Goal: Transaction & Acquisition: Purchase product/service

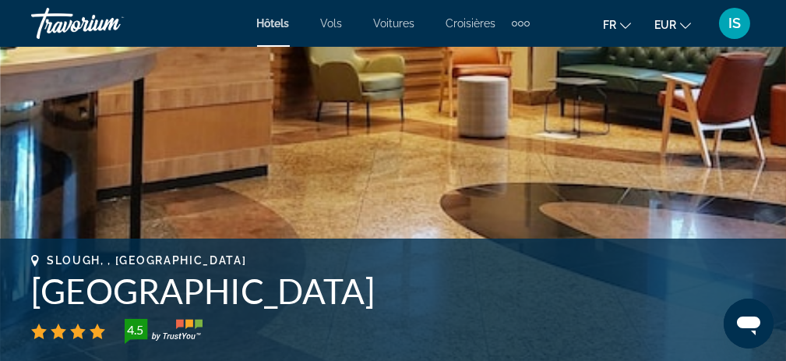
scroll to position [312, 0]
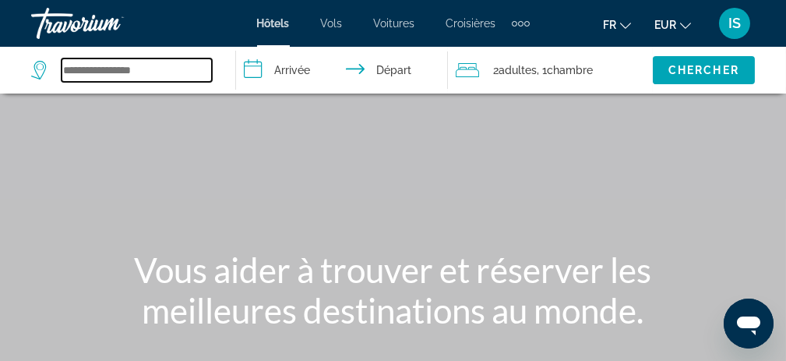
click at [129, 69] on input "Search widget" at bounding box center [137, 69] width 150 height 23
paste input "**********"
type input "**********"
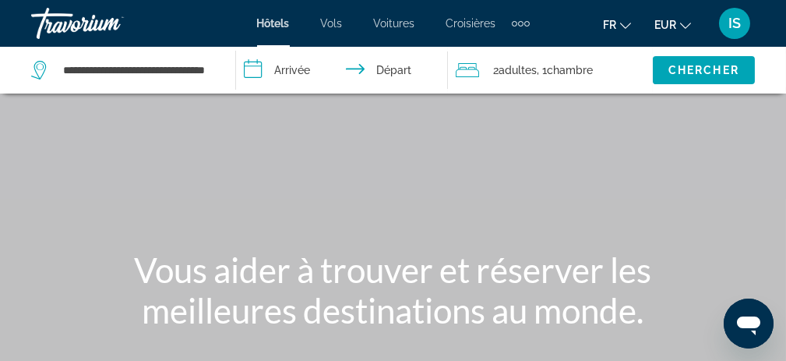
scroll to position [0, 0]
click at [274, 65] on input "**********" at bounding box center [345, 72] width 218 height 51
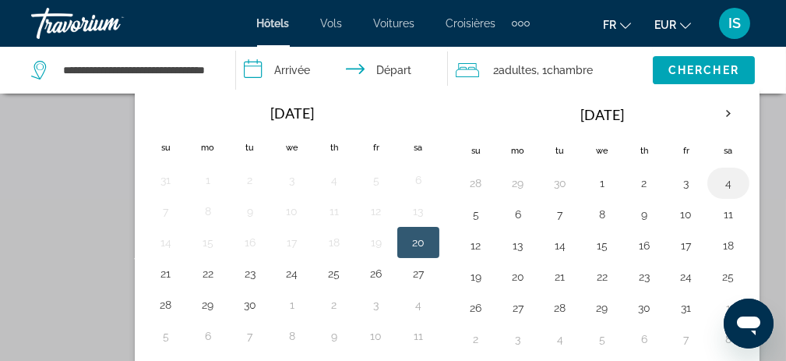
click at [724, 184] on button "4" at bounding box center [728, 183] width 25 height 22
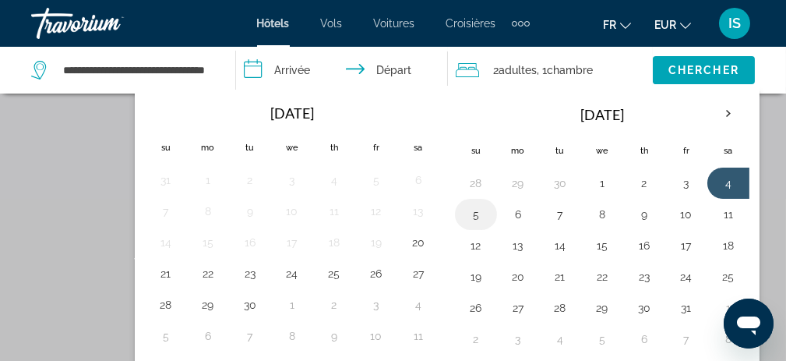
click at [467, 209] on button "5" at bounding box center [475, 214] width 25 height 22
type input "**********"
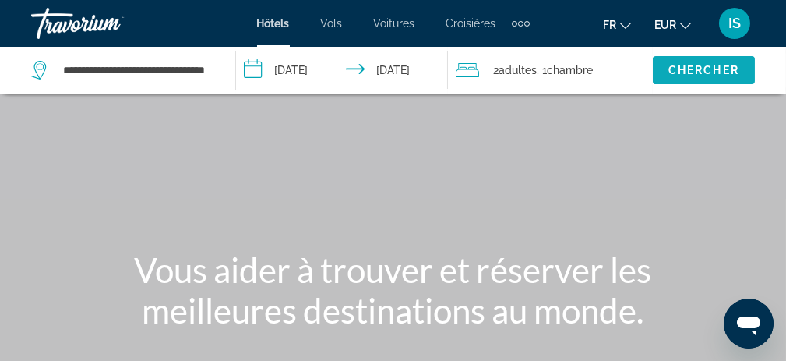
click at [699, 64] on span "Chercher" at bounding box center [703, 70] width 71 height 12
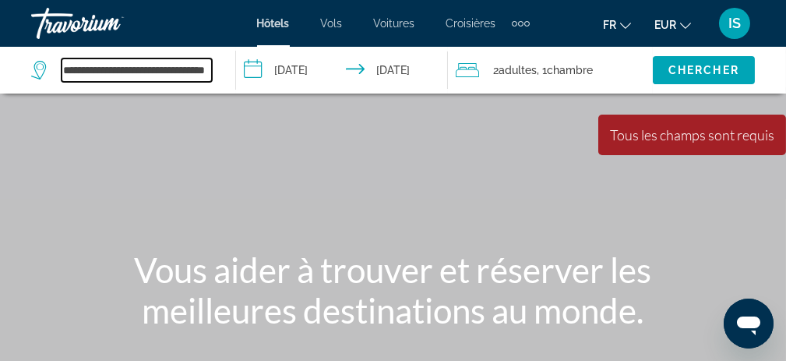
click at [140, 69] on input "**********" at bounding box center [137, 69] width 150 height 23
click at [62, 69] on input "**********" at bounding box center [137, 69] width 150 height 23
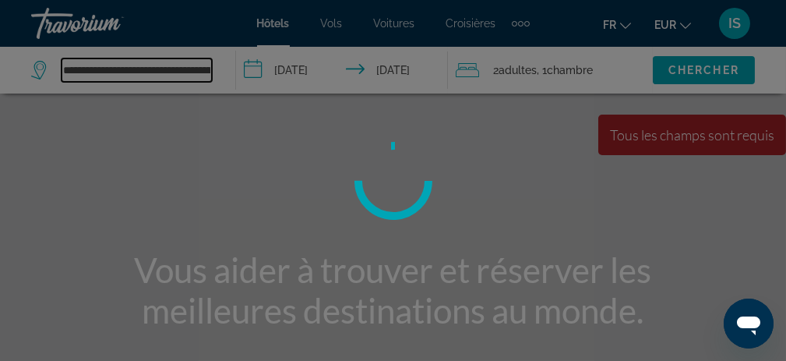
type input "**********"
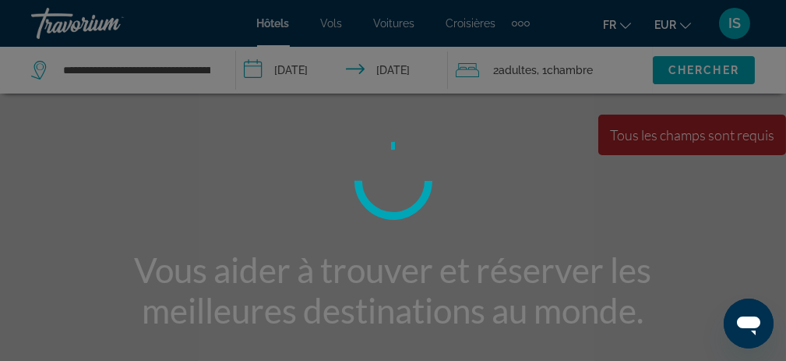
click at [141, 72] on div at bounding box center [393, 180] width 786 height 361
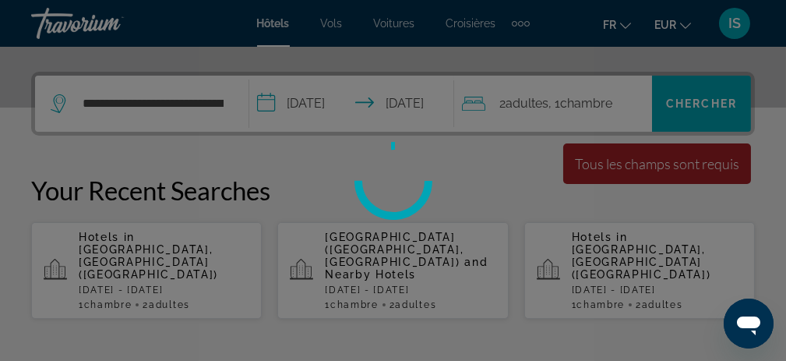
scroll to position [388, 0]
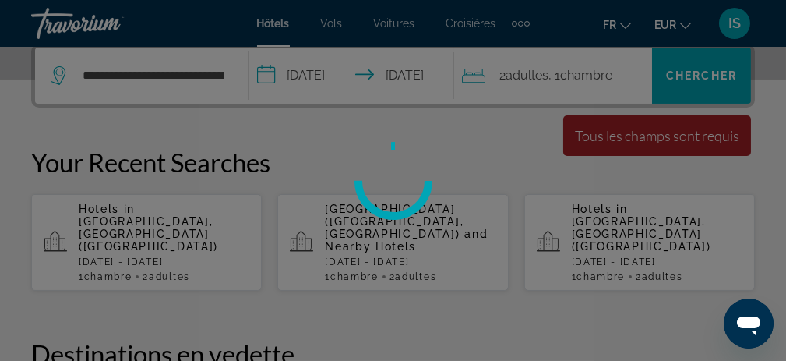
click at [394, 239] on div at bounding box center [393, 180] width 786 height 361
click at [397, 223] on div at bounding box center [393, 180] width 786 height 361
click at [153, 86] on div at bounding box center [393, 180] width 786 height 361
click at [178, 80] on div at bounding box center [393, 180] width 786 height 361
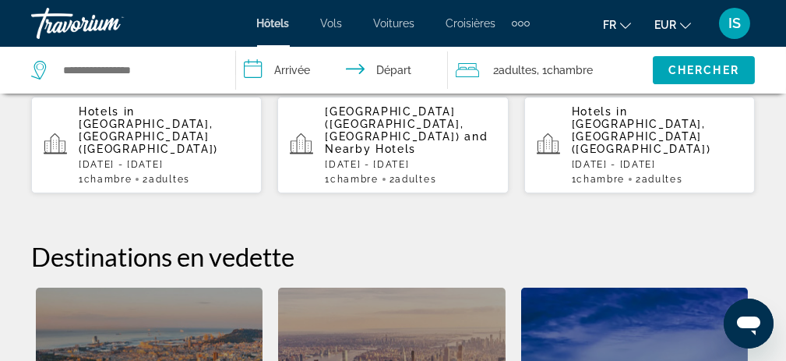
scroll to position [467, 0]
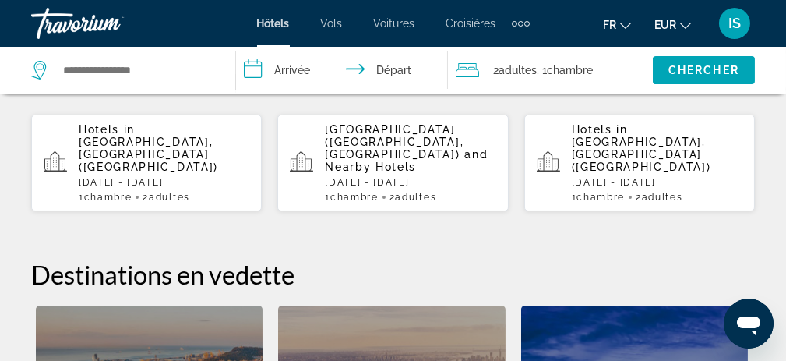
click at [379, 142] on span "[GEOGRAPHIC_DATA] ([GEOGRAPHIC_DATA], [GEOGRAPHIC_DATA])" at bounding box center [394, 141] width 139 height 37
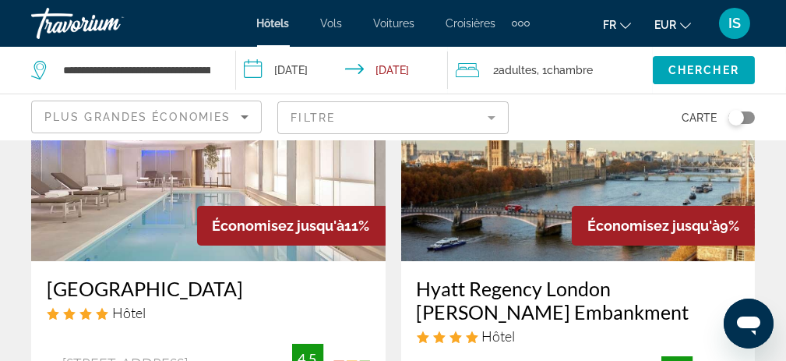
scroll to position [156, 0]
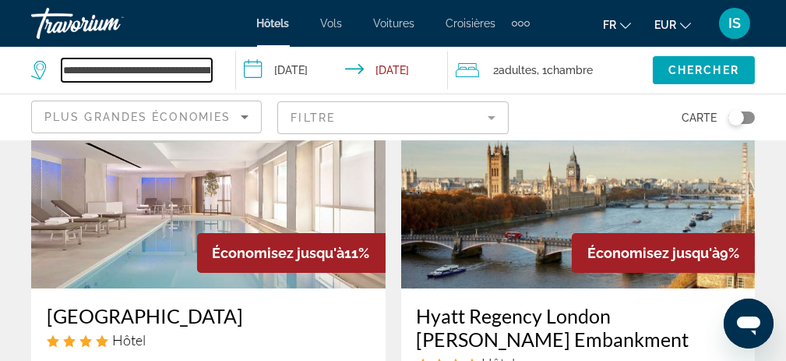
click at [140, 72] on input "**********" at bounding box center [137, 69] width 150 height 23
drag, startPoint x: 207, startPoint y: 78, endPoint x: 56, endPoint y: 74, distance: 151.1
click at [56, 74] on div "**********" at bounding box center [121, 69] width 181 height 23
click at [202, 71] on input "**********" at bounding box center [137, 69] width 150 height 23
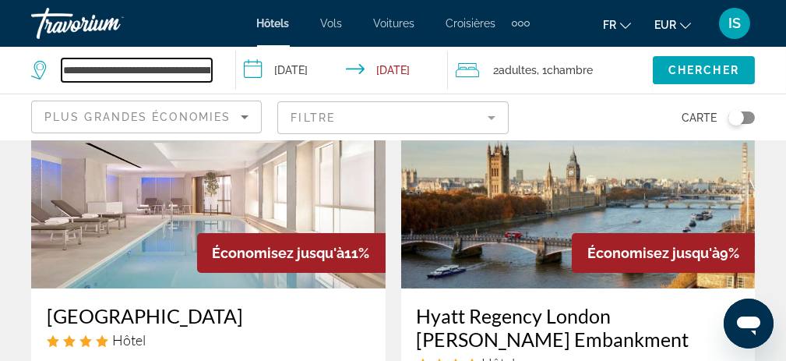
drag, startPoint x: 210, startPoint y: 70, endPoint x: 61, endPoint y: 58, distance: 150.0
click at [62, 58] on input "**********" at bounding box center [137, 69] width 150 height 23
click at [121, 66] on input "**********" at bounding box center [137, 69] width 150 height 23
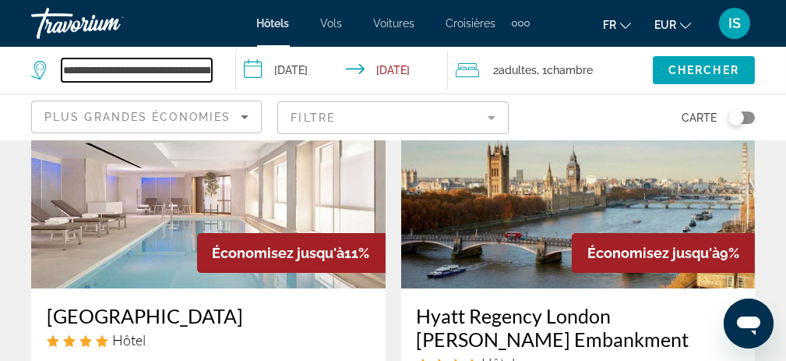
click at [121, 66] on input "**********" at bounding box center [137, 69] width 150 height 23
paste input "Search widget"
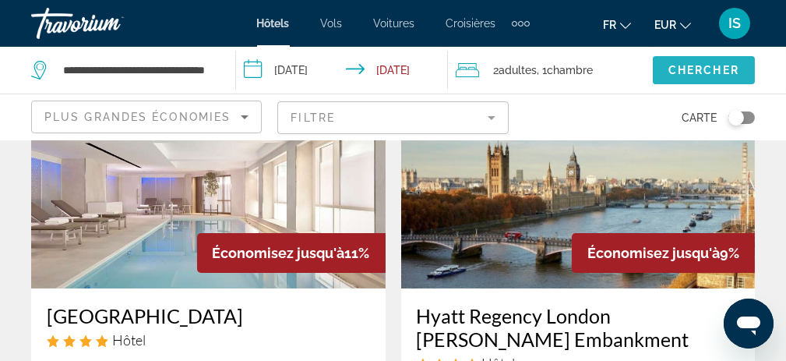
click at [699, 72] on span "Chercher" at bounding box center [703, 70] width 71 height 12
click at [693, 60] on span "Search widget" at bounding box center [704, 69] width 102 height 37
click at [691, 67] on span "Chercher" at bounding box center [703, 70] width 71 height 12
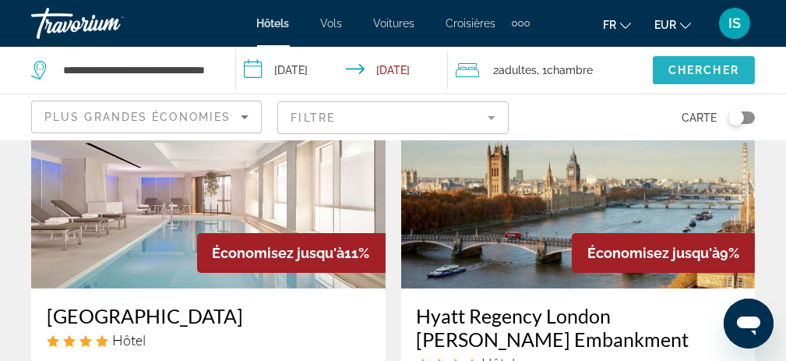
click at [691, 67] on span "Chercher" at bounding box center [703, 70] width 71 height 12
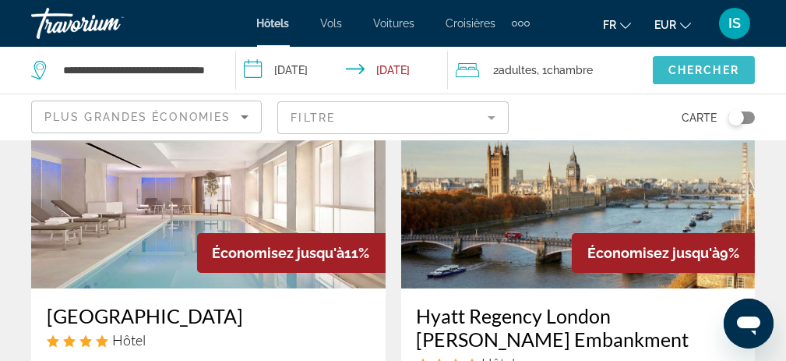
click at [691, 67] on span "Chercher" at bounding box center [703, 70] width 71 height 12
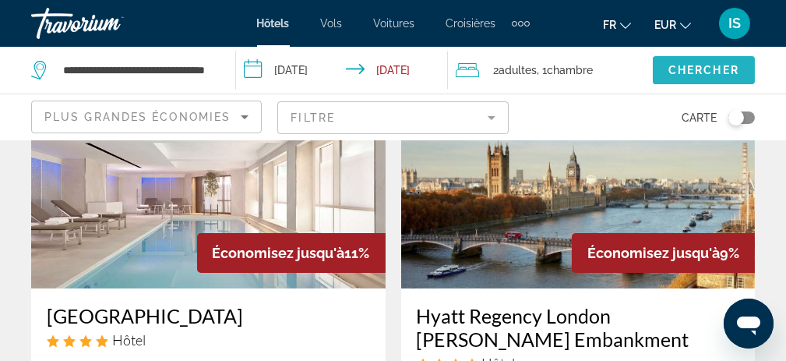
click at [691, 67] on span "Chercher" at bounding box center [703, 70] width 71 height 12
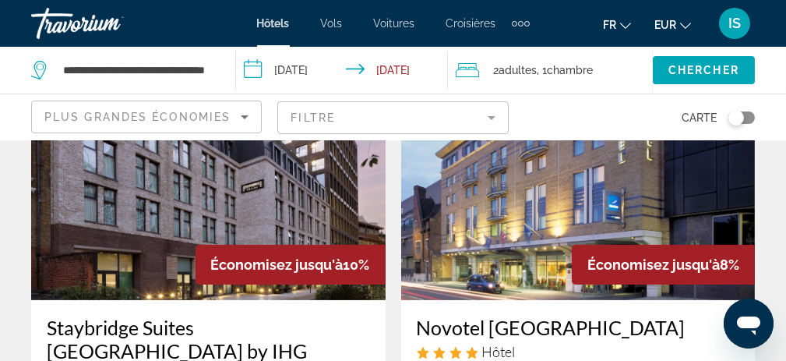
scroll to position [389, 0]
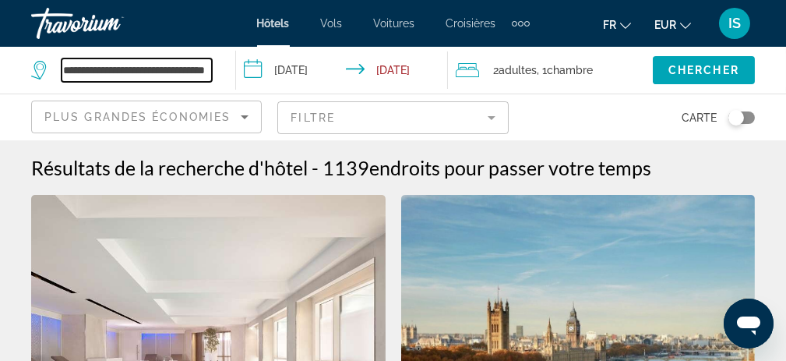
click at [184, 70] on input "**********" at bounding box center [137, 69] width 150 height 23
click at [210, 70] on input "**********" at bounding box center [137, 69] width 150 height 23
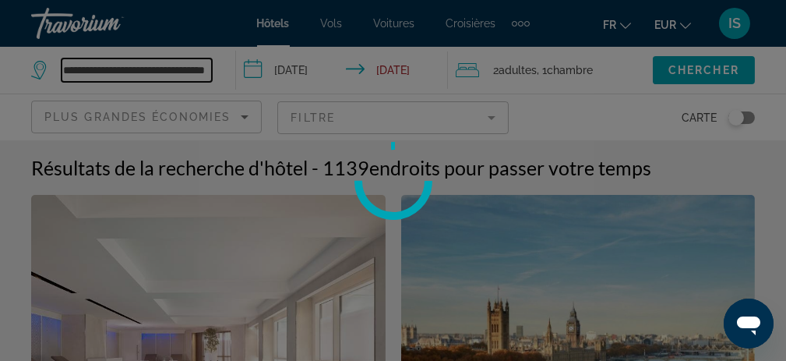
scroll to position [0, 51]
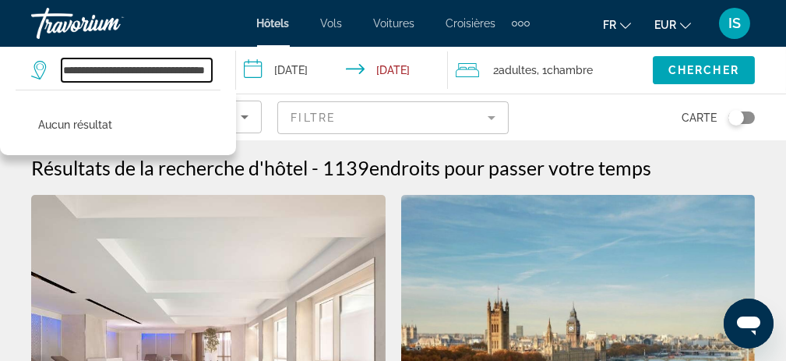
click at [134, 69] on input "**********" at bounding box center [137, 69] width 150 height 23
click at [153, 69] on input "**********" at bounding box center [137, 69] width 150 height 23
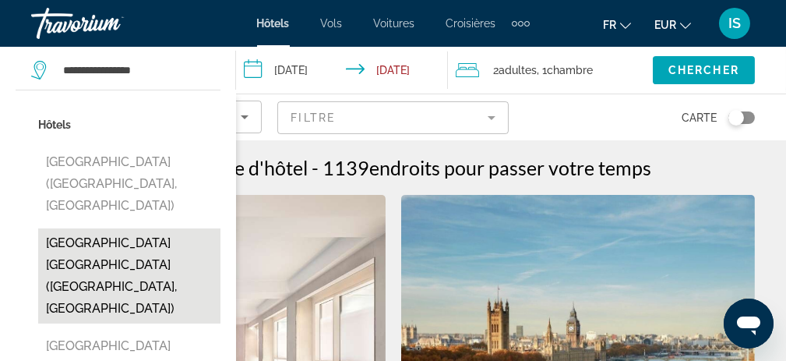
click at [125, 234] on button "[GEOGRAPHIC_DATA] [GEOGRAPHIC_DATA] ([GEOGRAPHIC_DATA], [GEOGRAPHIC_DATA])" at bounding box center [129, 275] width 182 height 95
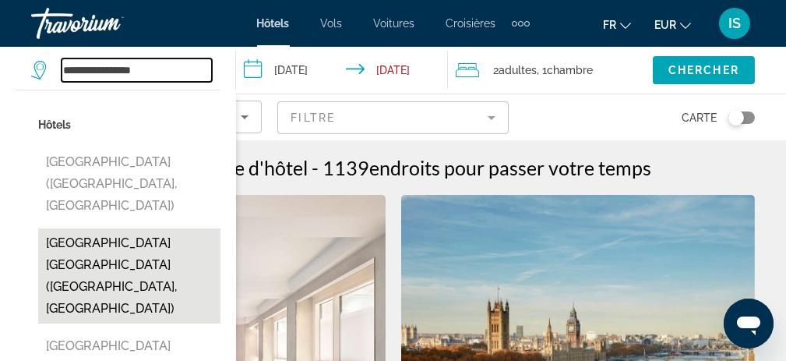
type input "**********"
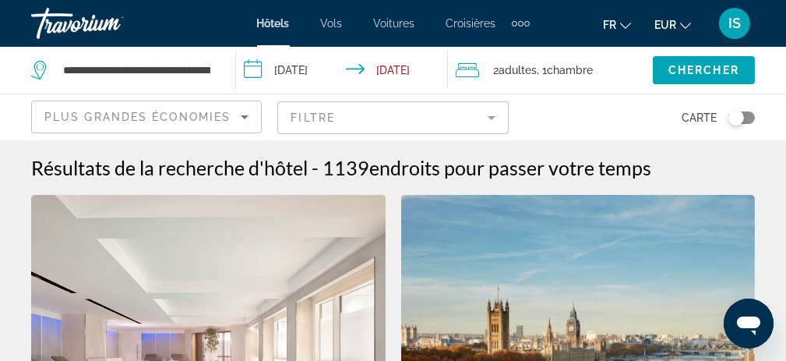
click at [321, 65] on input "**********" at bounding box center [345, 72] width 218 height 51
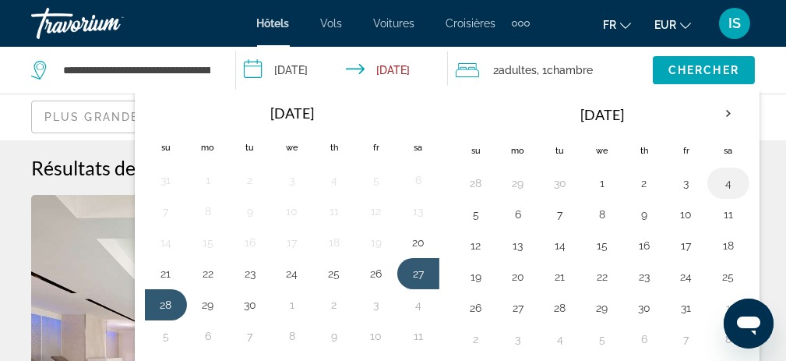
click at [719, 184] on button "4" at bounding box center [728, 183] width 25 height 22
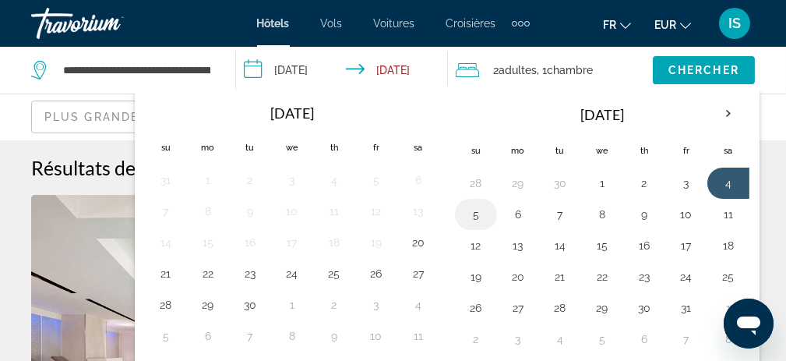
click at [463, 213] on button "5" at bounding box center [475, 214] width 25 height 22
type input "**********"
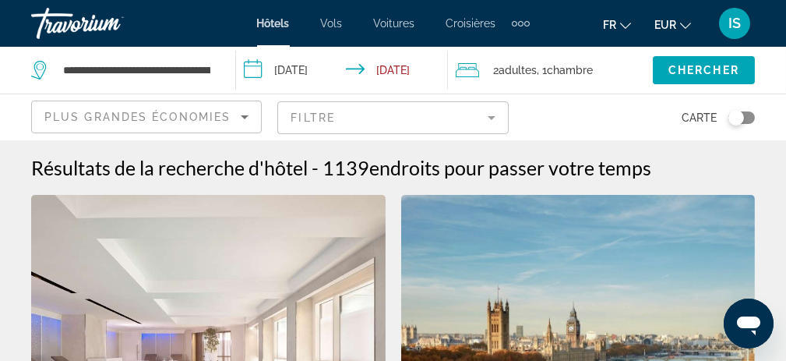
click at [404, 77] on input "**********" at bounding box center [345, 72] width 218 height 51
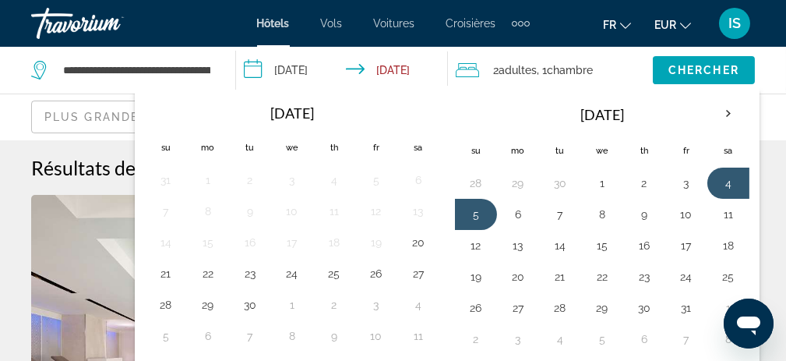
click at [602, 76] on div "2 Adulte Adultes , 1 Chambre pièces" at bounding box center [554, 70] width 196 height 22
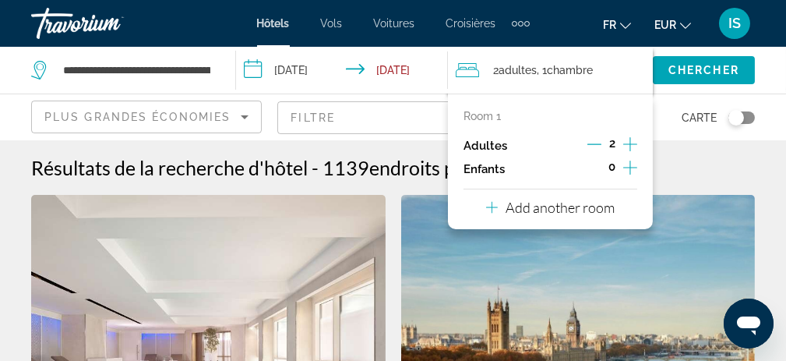
click at [602, 76] on div "2 Adulte Adultes , 1 Chambre pièces" at bounding box center [554, 70] width 196 height 22
click at [703, 65] on span "Chercher" at bounding box center [703, 70] width 71 height 12
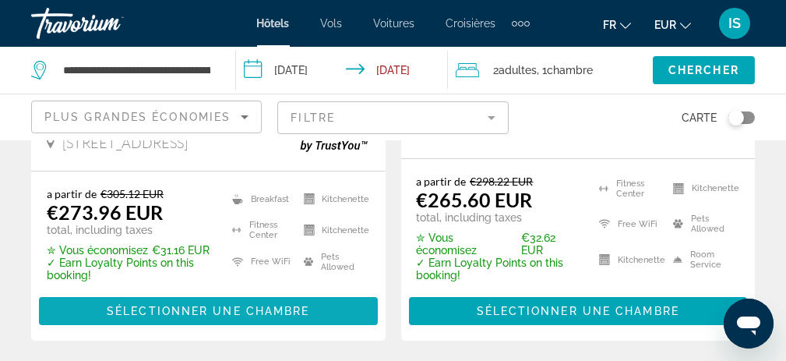
scroll to position [467, 0]
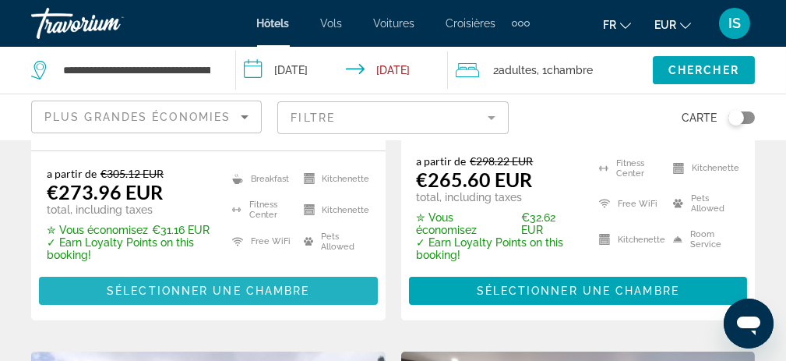
click at [238, 284] on span "Sélectionner une chambre" at bounding box center [208, 290] width 202 height 12
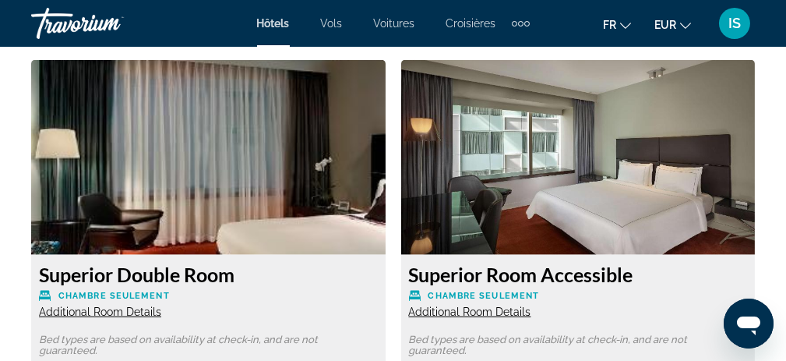
scroll to position [2804, 0]
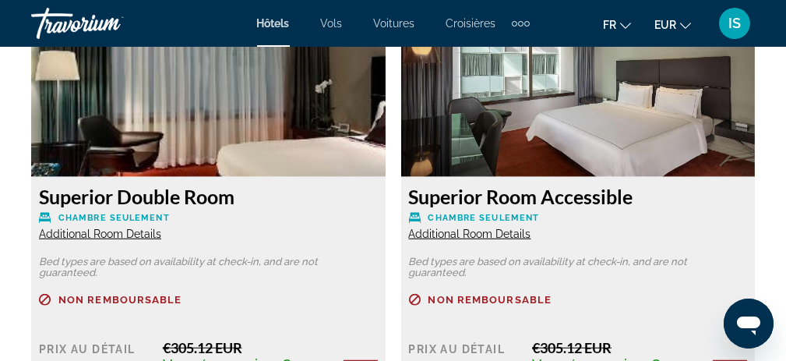
click at [495, 231] on span "Additional Room Details" at bounding box center [470, 233] width 122 height 12
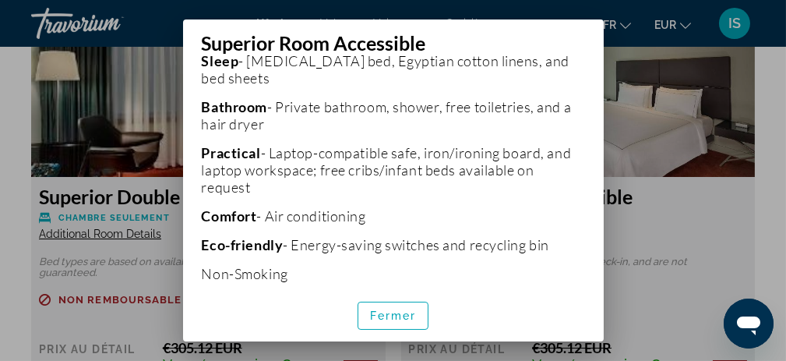
scroll to position [526, 0]
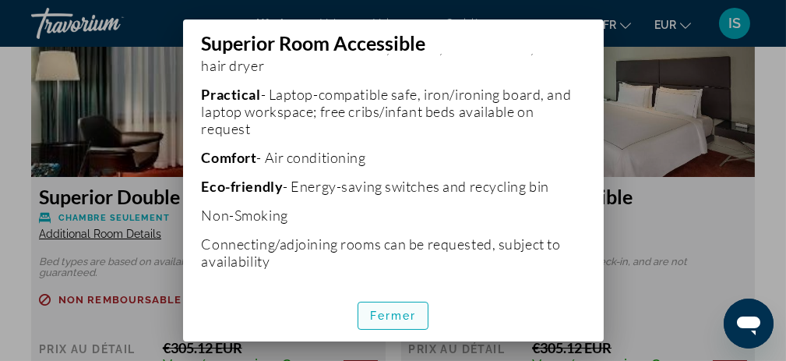
click at [396, 312] on span "Fermer" at bounding box center [393, 315] width 47 height 12
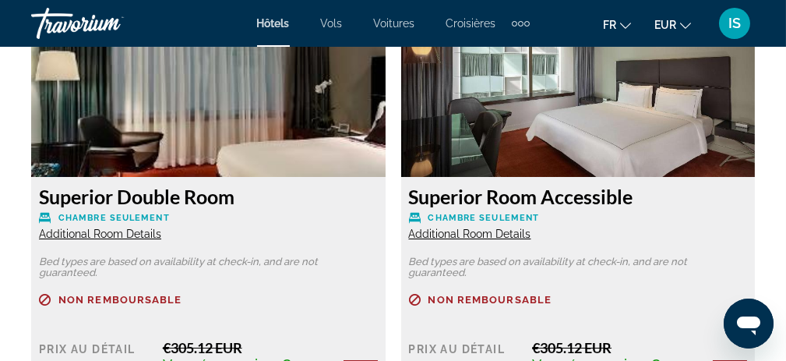
scroll to position [2804, 0]
click at [116, 233] on span "Additional Room Details" at bounding box center [100, 233] width 122 height 12
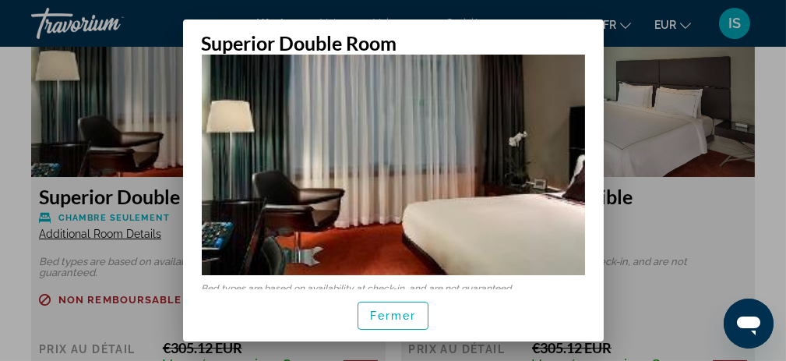
scroll to position [168, 0]
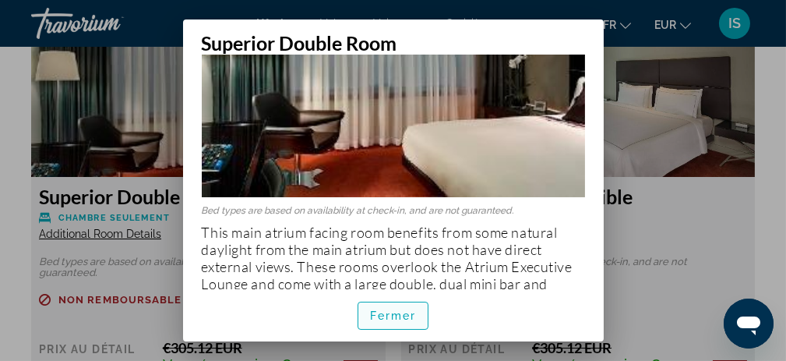
click at [403, 314] on span "Fermer" at bounding box center [393, 315] width 47 height 12
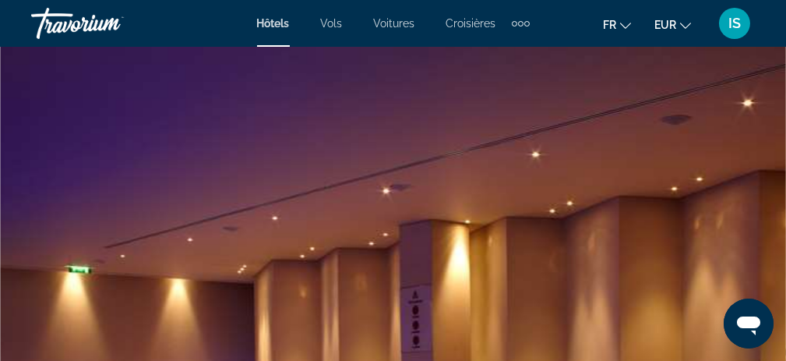
scroll to position [2804, 0]
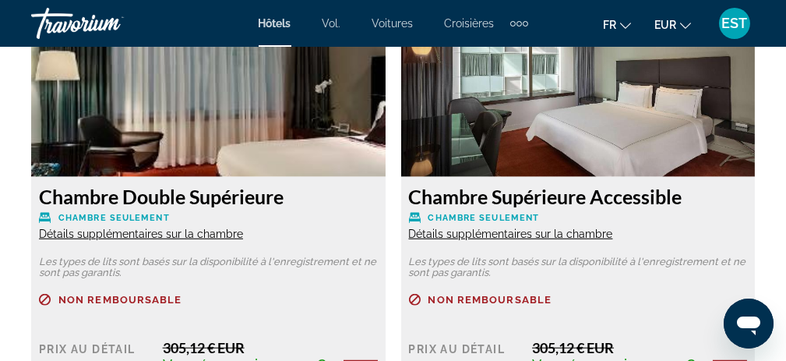
click at [122, 234] on font "Détails supplémentaires sur la chambre" at bounding box center [141, 233] width 204 height 12
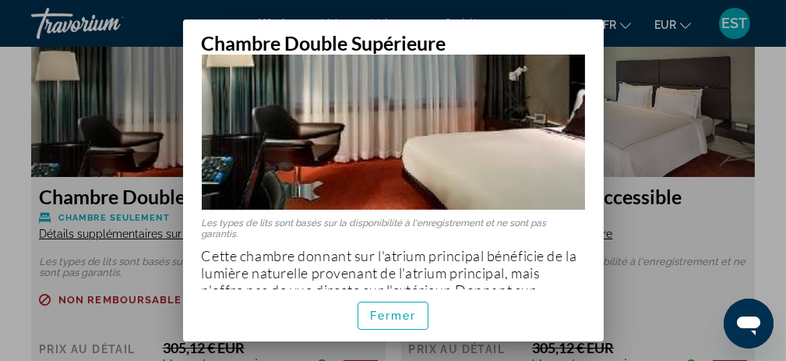
scroll to position [234, 0]
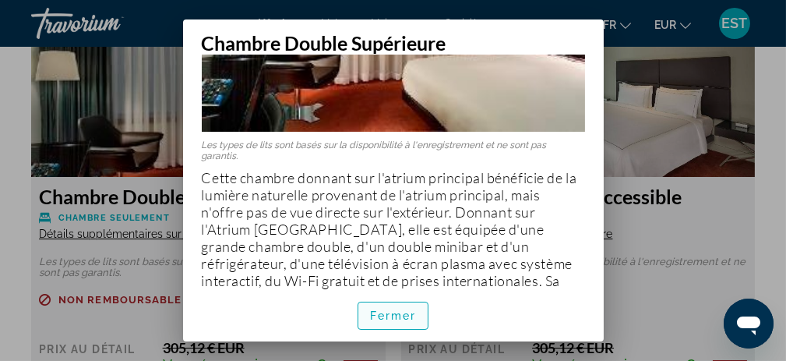
click at [393, 312] on font "Fermer" at bounding box center [393, 315] width 47 height 12
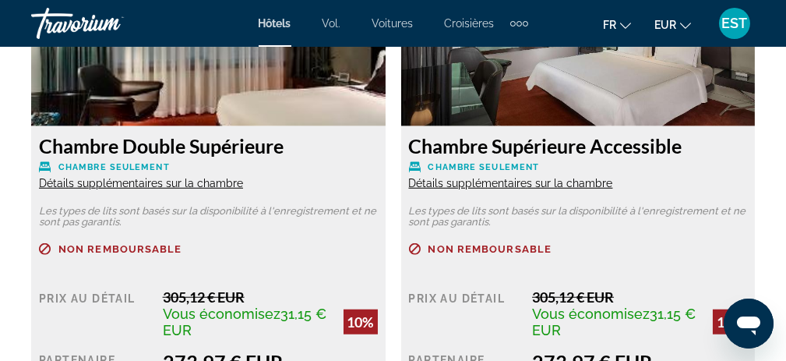
scroll to position [2882, 0]
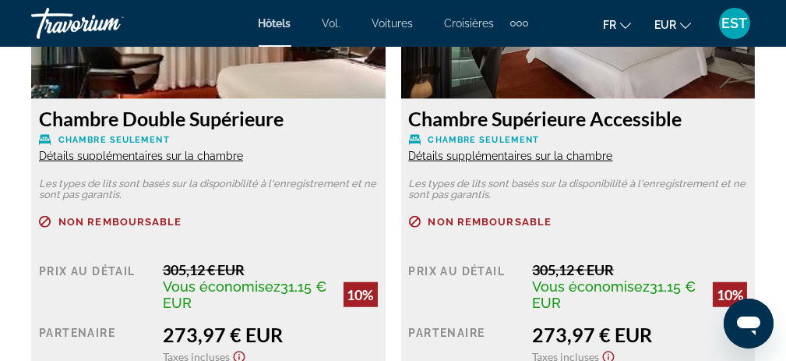
click at [513, 155] on font "Détails supplémentaires sur la chambre" at bounding box center [511, 156] width 204 height 12
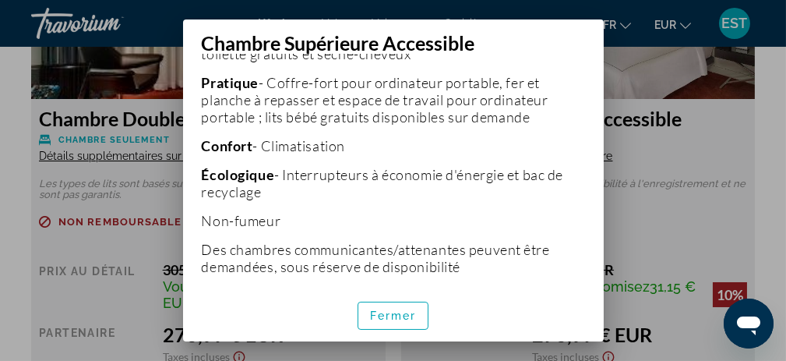
scroll to position [571, 0]
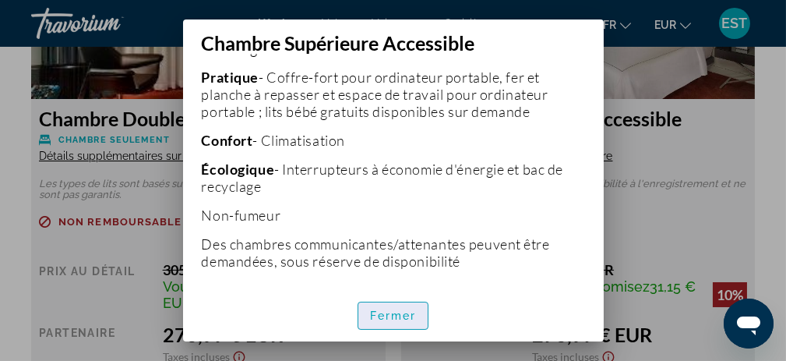
click at [396, 312] on font "Fermer" at bounding box center [393, 315] width 47 height 12
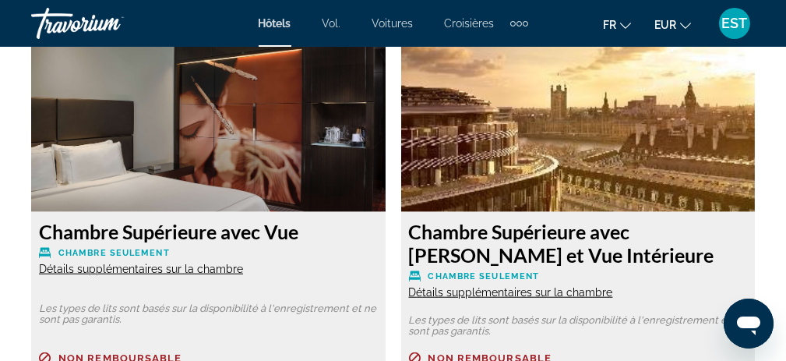
scroll to position [3349, 0]
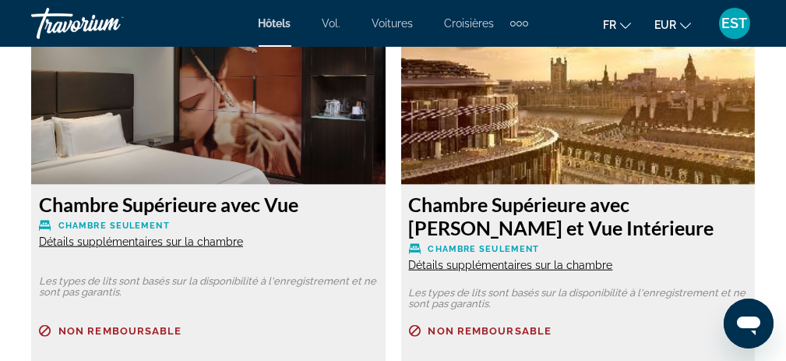
click at [194, 239] on font "Détails supplémentaires sur la chambre" at bounding box center [141, 241] width 204 height 12
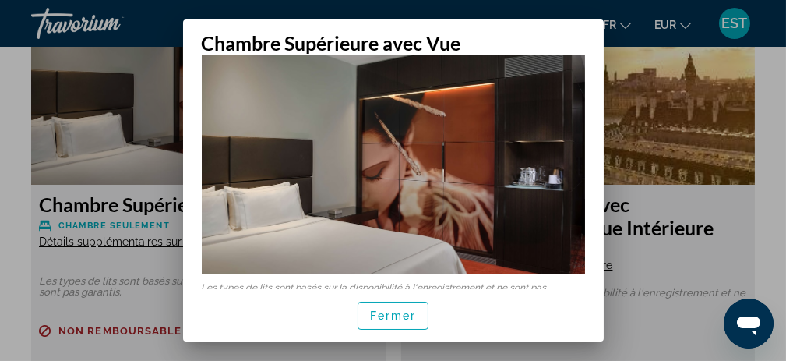
scroll to position [74, 0]
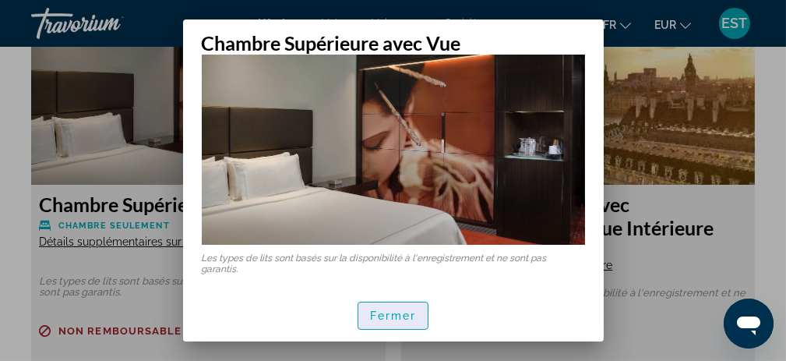
click at [387, 319] on font "Fermer" at bounding box center [393, 315] width 47 height 12
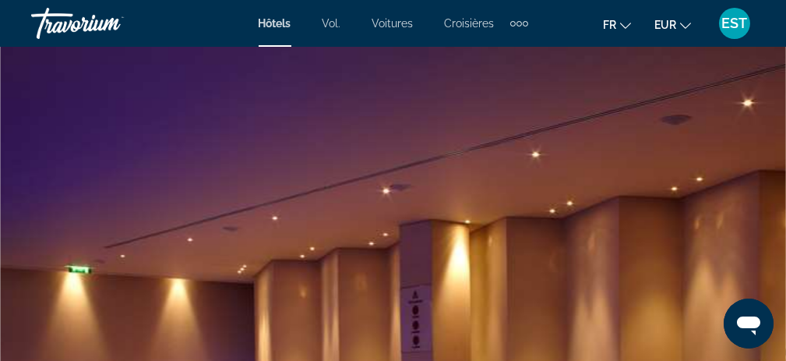
scroll to position [3349, 0]
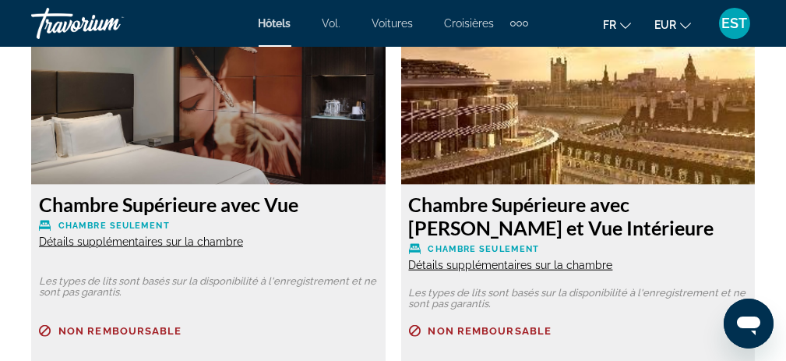
click at [538, 267] on font "Détails supplémentaires sur la chambre" at bounding box center [511, 265] width 204 height 12
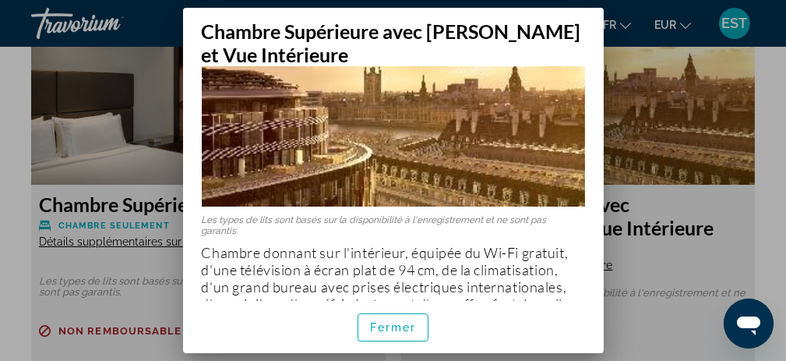
scroll to position [170, 0]
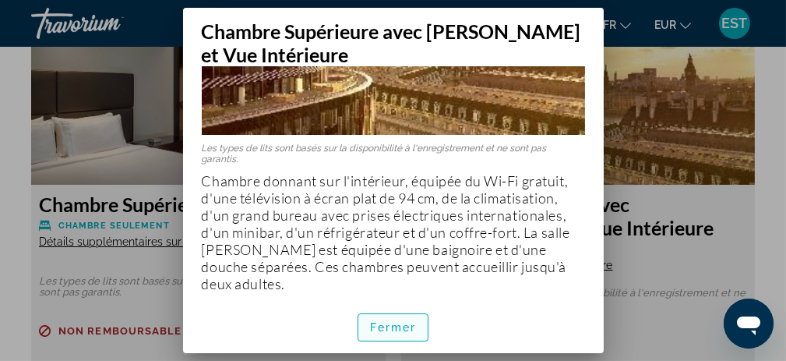
click at [388, 325] on font "Fermer" at bounding box center [393, 327] width 47 height 12
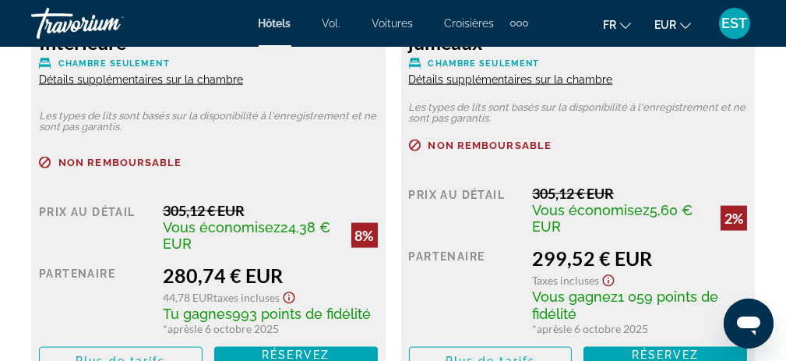
scroll to position [4128, 0]
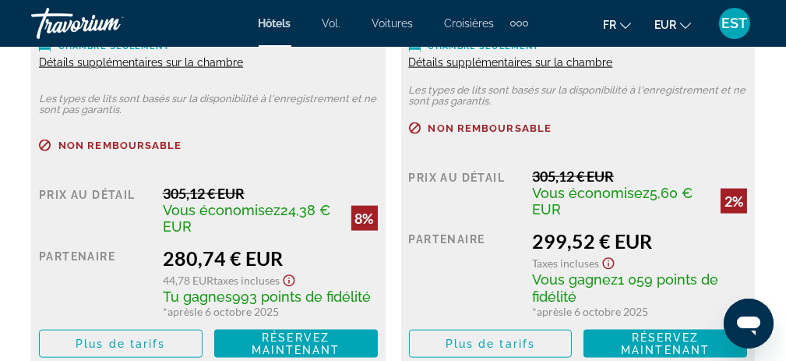
click at [574, 62] on font "Détails supplémentaires sur la chambre" at bounding box center [511, 62] width 204 height 12
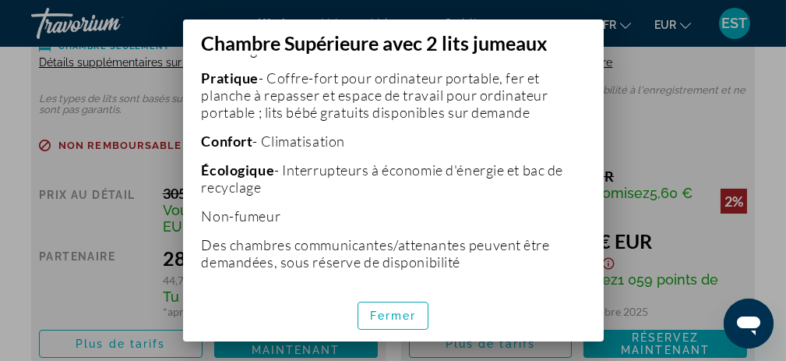
scroll to position [541, 0]
click at [394, 307] on span "button" at bounding box center [393, 315] width 70 height 37
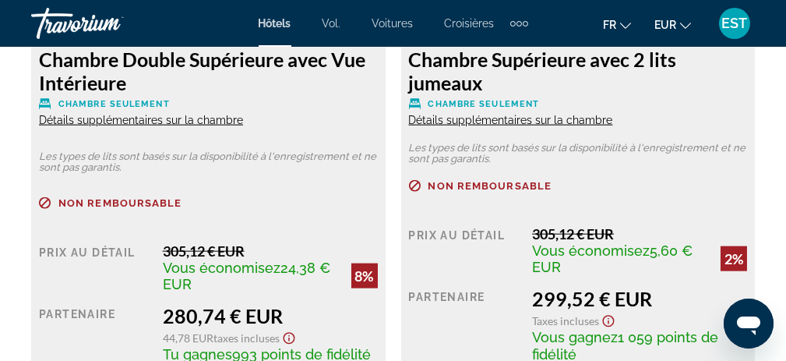
scroll to position [4050, 0]
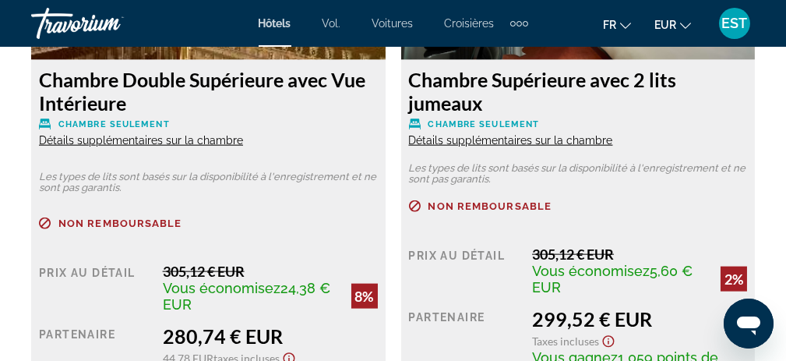
click at [149, 142] on font "Détails supplémentaires sur la chambre" at bounding box center [141, 140] width 204 height 12
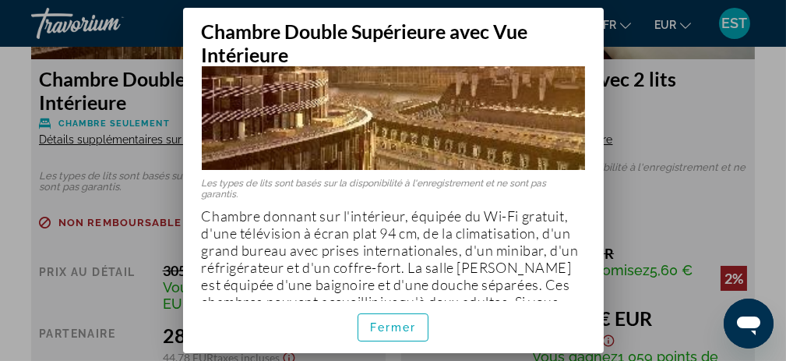
scroll to position [156, 0]
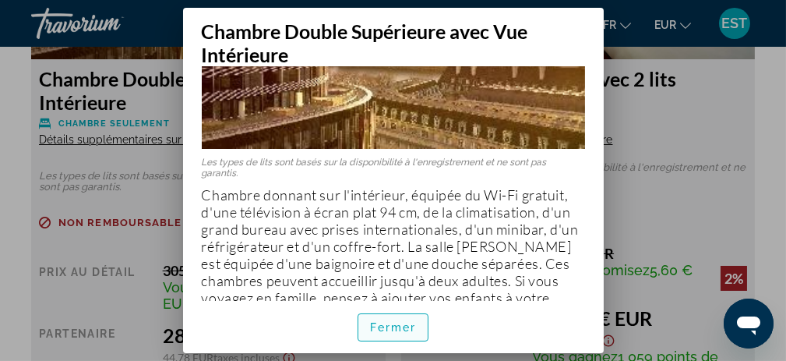
click at [382, 334] on span "button" at bounding box center [393, 326] width 70 height 37
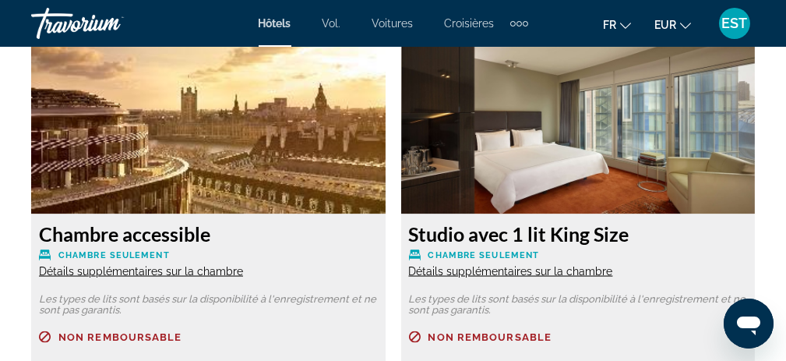
scroll to position [5062, 0]
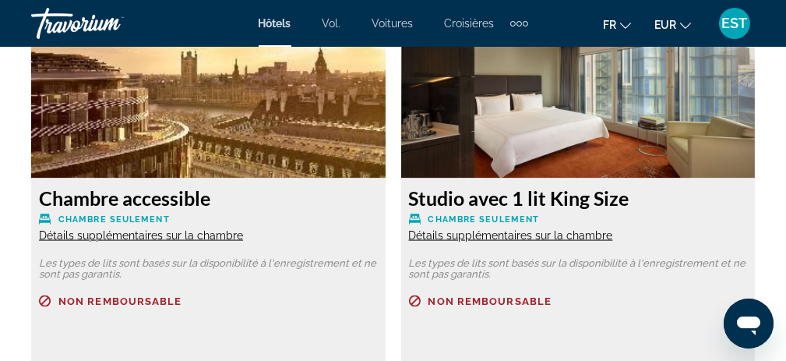
click at [188, 235] on font "Détails supplémentaires sur la chambre" at bounding box center [141, 235] width 204 height 12
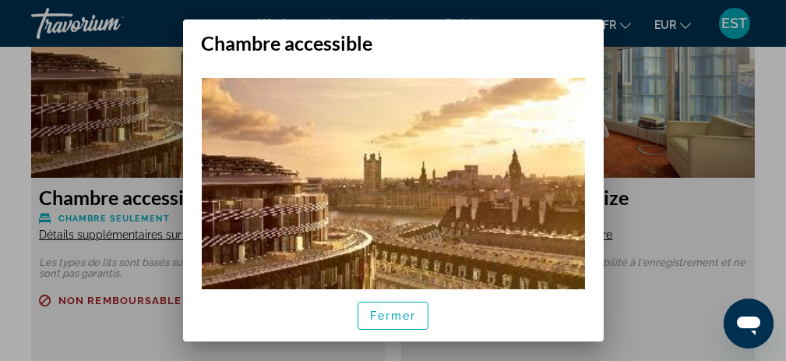
scroll to position [67, 0]
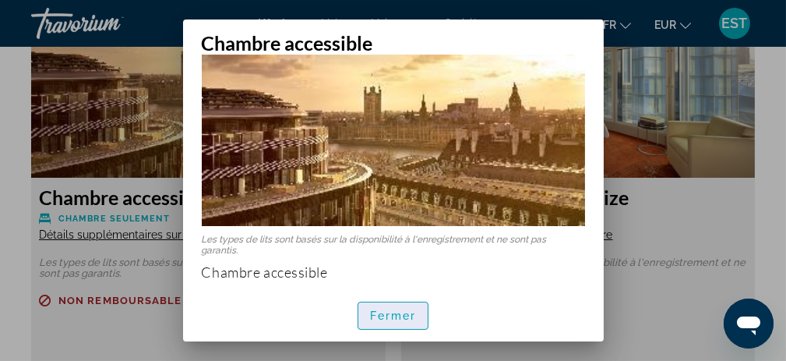
click at [382, 312] on font "Fermer" at bounding box center [393, 315] width 47 height 12
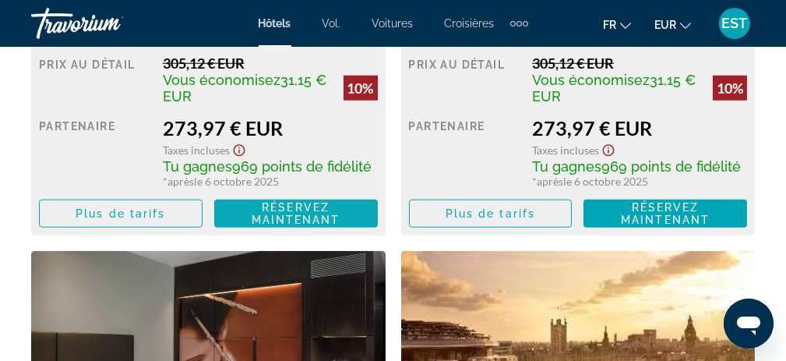
scroll to position [3116, 0]
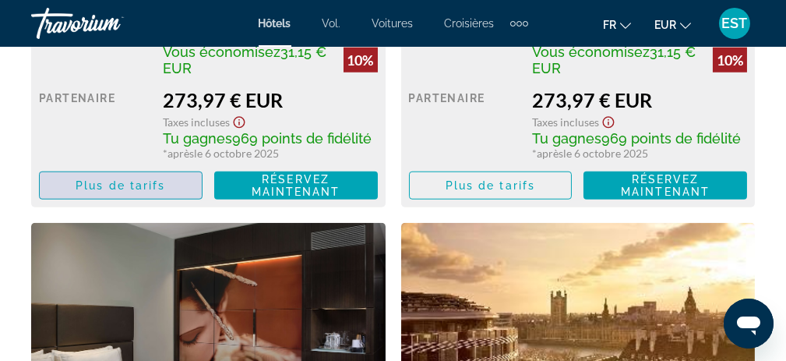
click at [116, 183] on font "Plus de tarifs" at bounding box center [121, 185] width 90 height 12
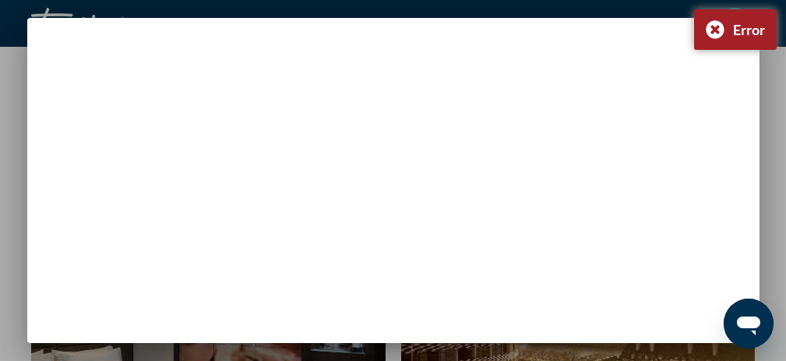
scroll to position [234, 0]
click at [709, 30] on div "Error" at bounding box center [735, 29] width 83 height 40
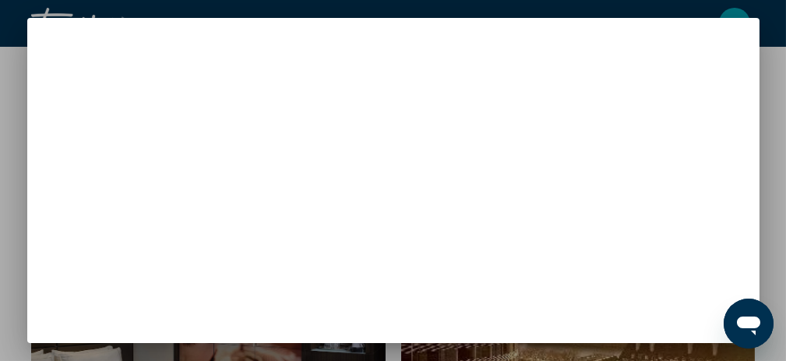
click at [762, 192] on div "Superior Double Room Non remboursable Chambre seulement Prix au détail €305.12 …" at bounding box center [393, 181] width 748 height 326
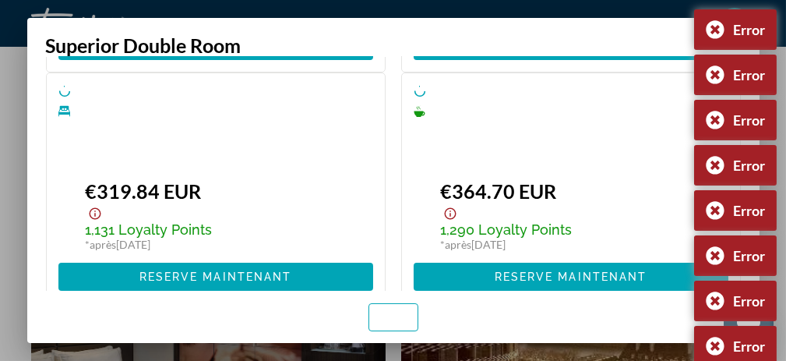
scroll to position [0, 0]
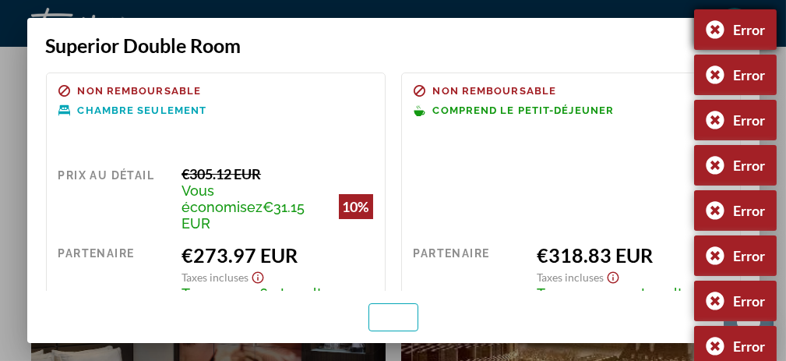
click at [716, 28] on div "Error" at bounding box center [735, 29] width 83 height 40
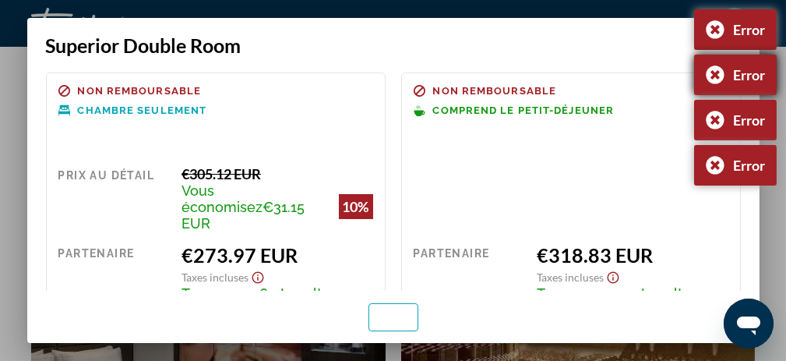
click at [711, 68] on div "Error" at bounding box center [735, 75] width 83 height 40
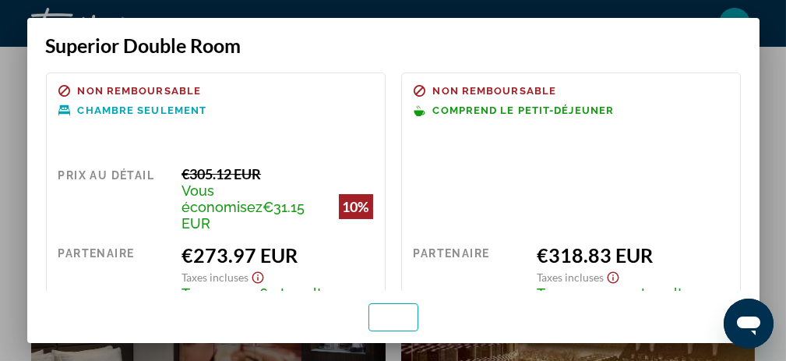
click at [779, 72] on div at bounding box center [393, 180] width 786 height 361
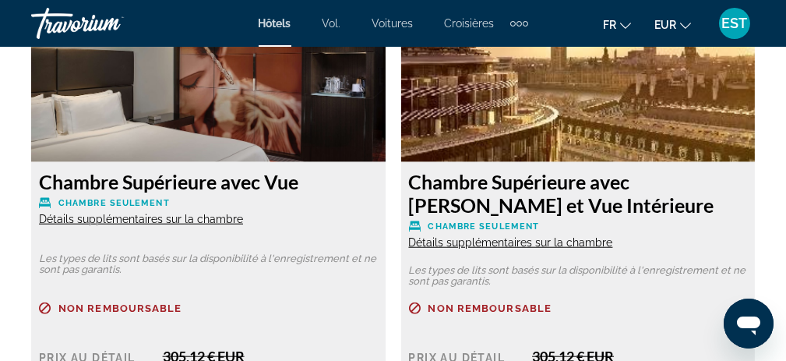
scroll to position [3449, 0]
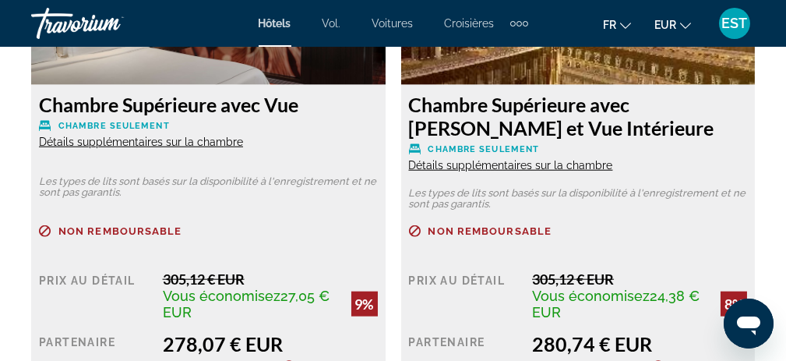
click at [570, 165] on font "Détails supplémentaires sur la chambre" at bounding box center [511, 165] width 204 height 12
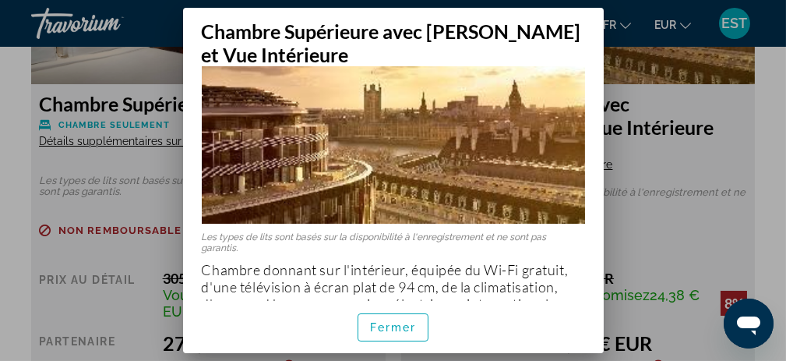
scroll to position [170, 0]
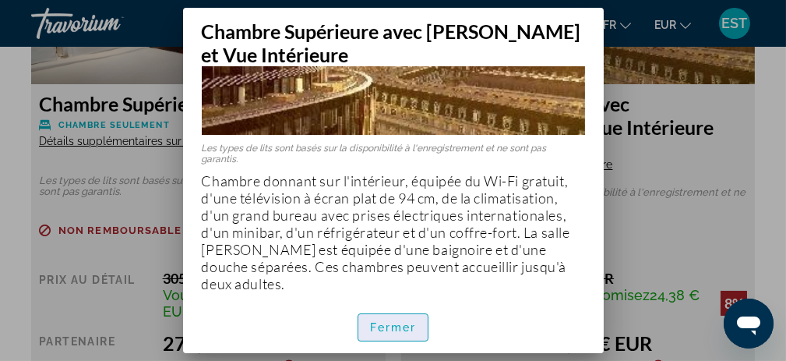
click at [399, 319] on span "button" at bounding box center [393, 326] width 70 height 37
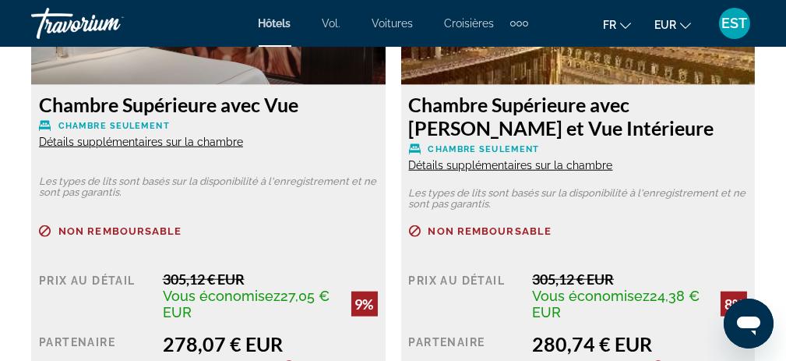
click at [159, 143] on font "Détails supplémentaires sur la chambre" at bounding box center [141, 142] width 204 height 12
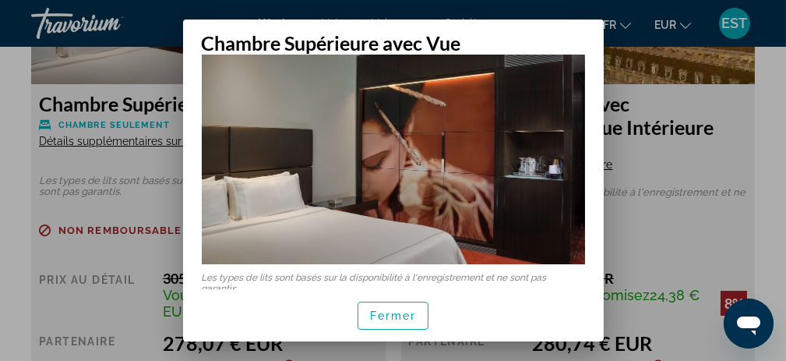
scroll to position [74, 0]
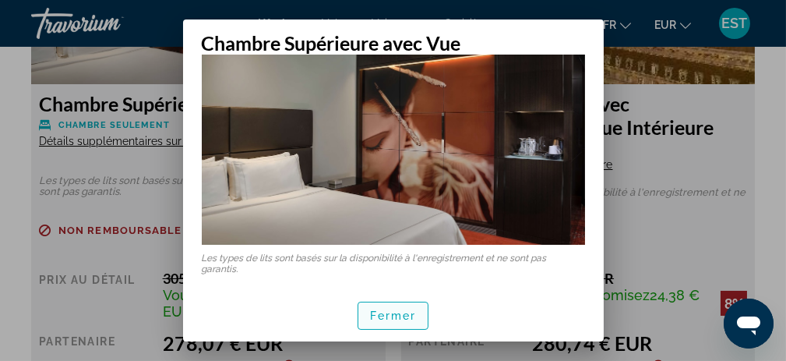
click at [382, 320] on font "Fermer" at bounding box center [393, 315] width 47 height 12
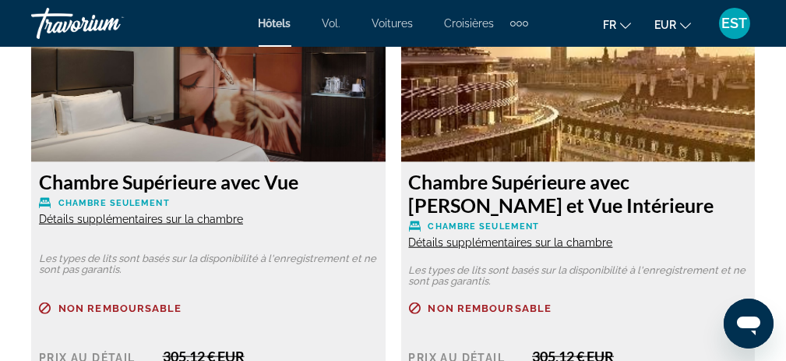
scroll to position [3449, 0]
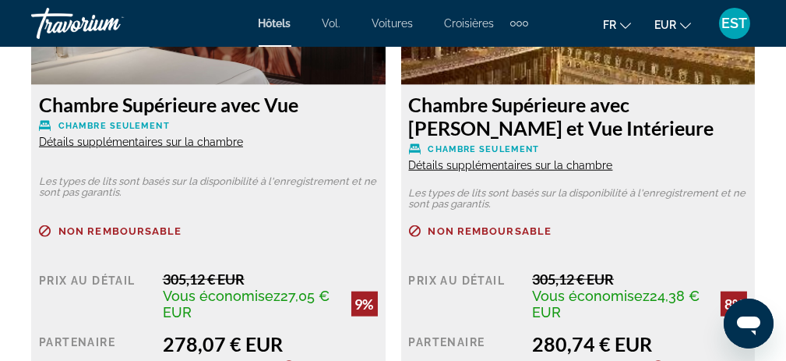
click at [562, 166] on font "Détails supplémentaires sur la chambre" at bounding box center [511, 165] width 204 height 12
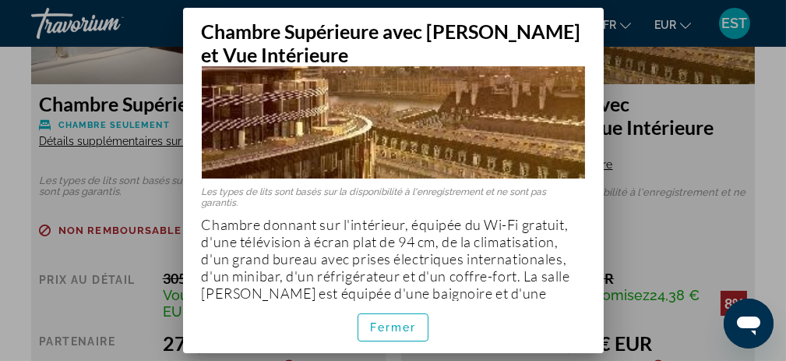
scroll to position [170, 0]
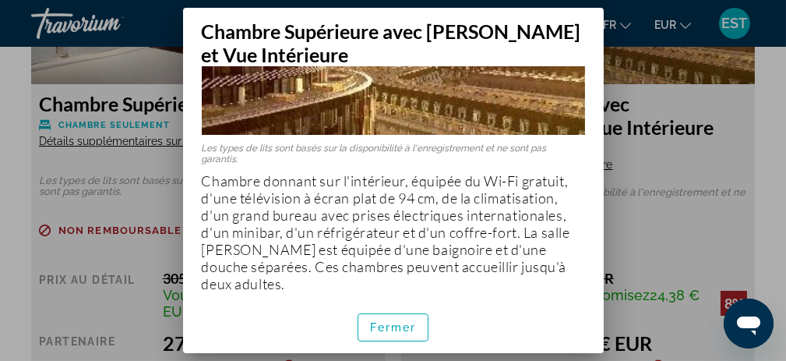
click at [129, 178] on div at bounding box center [393, 180] width 786 height 361
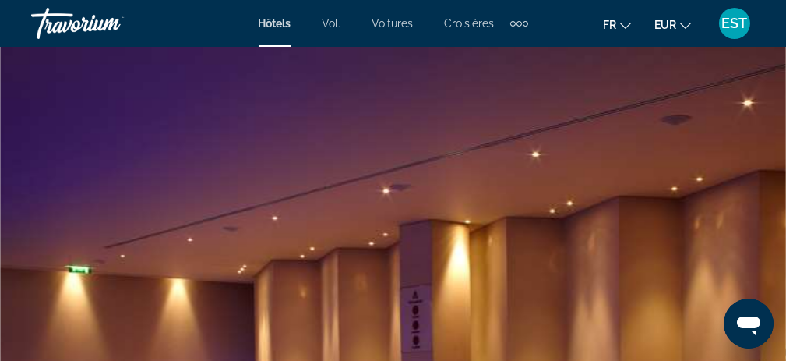
scroll to position [3449, 0]
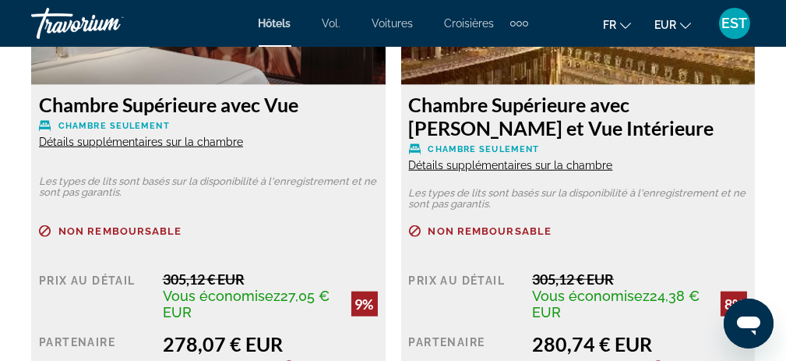
click at [168, 143] on font "Détails supplémentaires sur la chambre" at bounding box center [141, 142] width 204 height 12
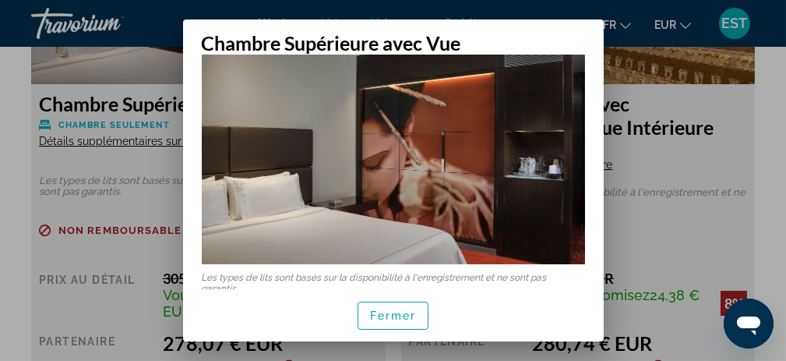
scroll to position [74, 0]
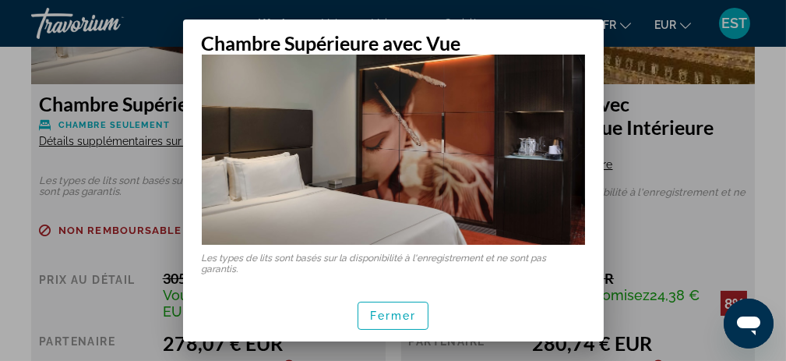
click at [705, 240] on div at bounding box center [393, 180] width 786 height 361
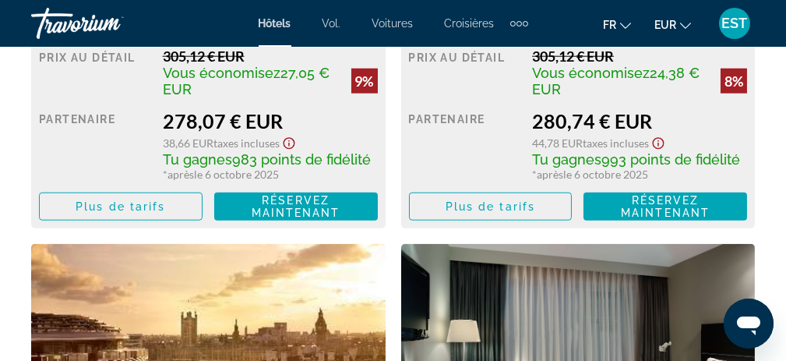
scroll to position [3683, 0]
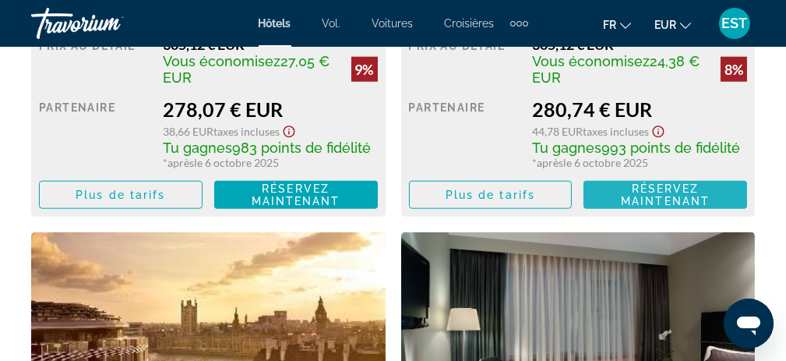
click at [660, 196] on font "Réservez maintenant" at bounding box center [665, 194] width 89 height 25
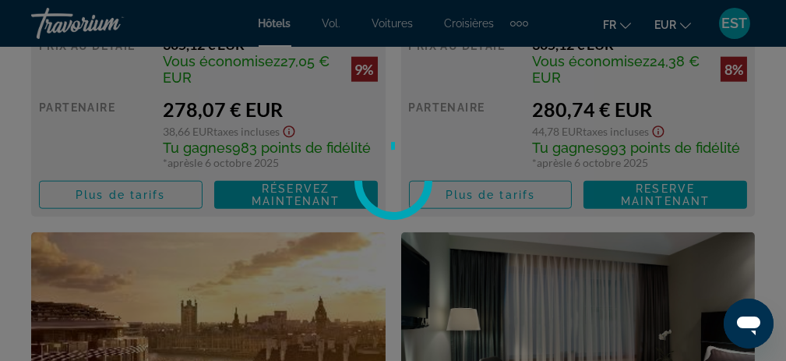
scroll to position [3527, 0]
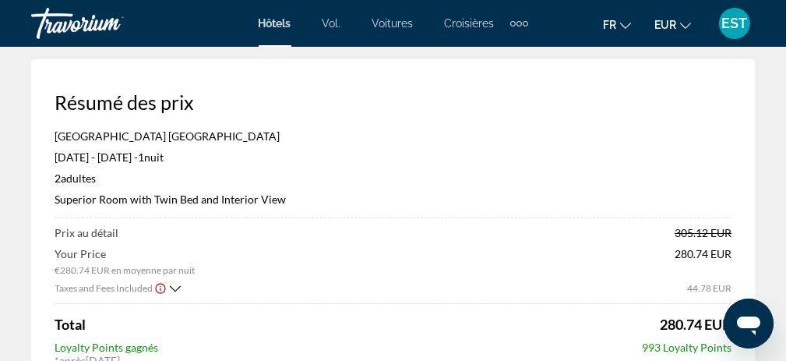
scroll to position [78, 0]
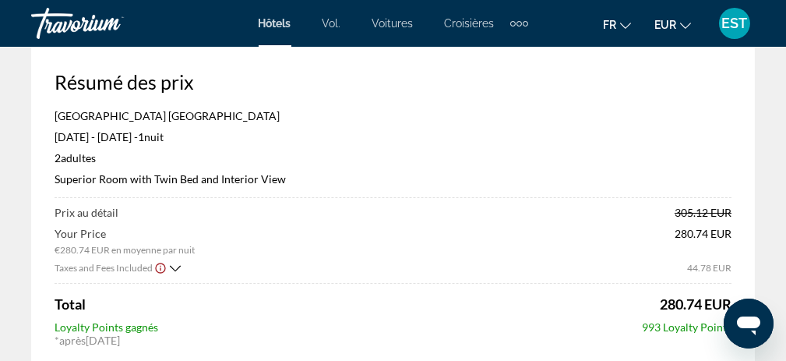
click at [176, 269] on icon "Show Taxes and Fees breakdown" at bounding box center [175, 268] width 11 height 13
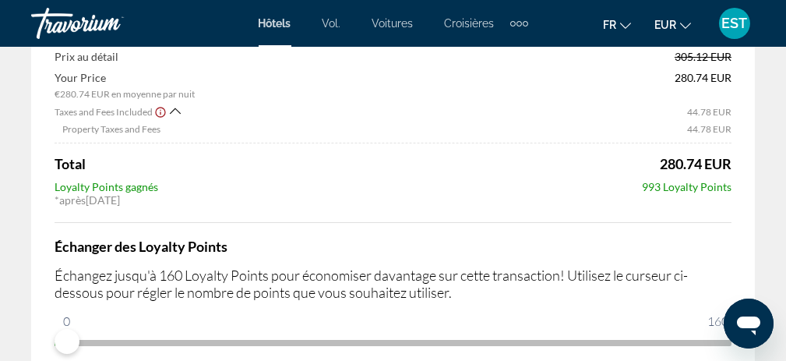
scroll to position [312, 0]
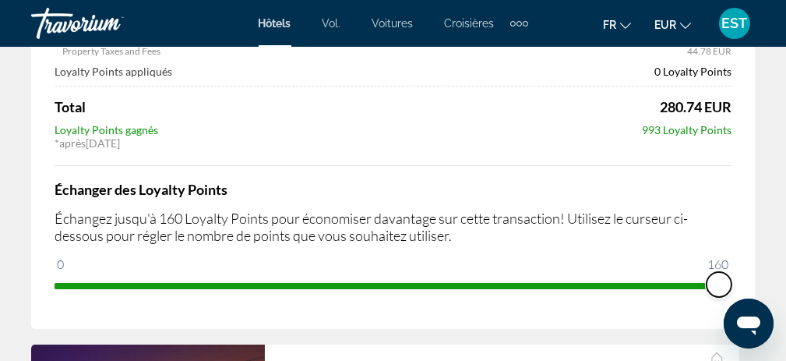
drag, startPoint x: 58, startPoint y: 256, endPoint x: 771, endPoint y: 293, distance: 714.4
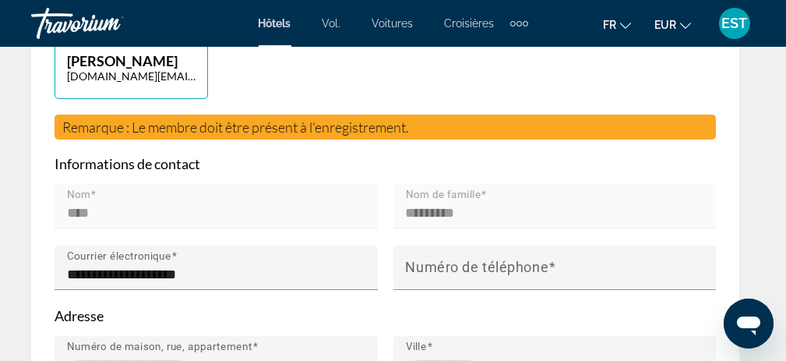
scroll to position [1012, 0]
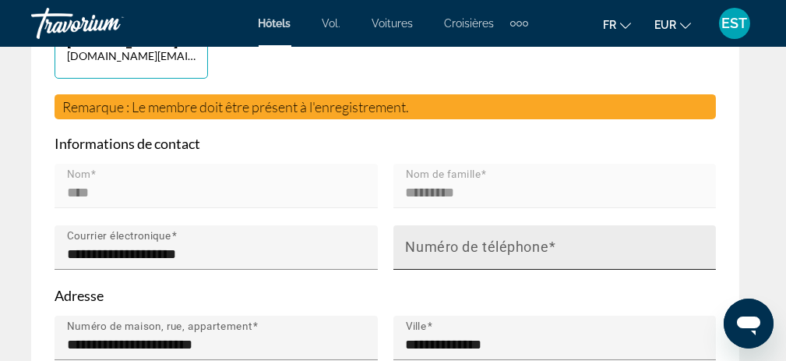
click at [534, 251] on mat-label "Numéro de téléphone" at bounding box center [477, 247] width 143 height 16
click at [534, 251] on input "Numéro de téléphone" at bounding box center [560, 254] width 308 height 19
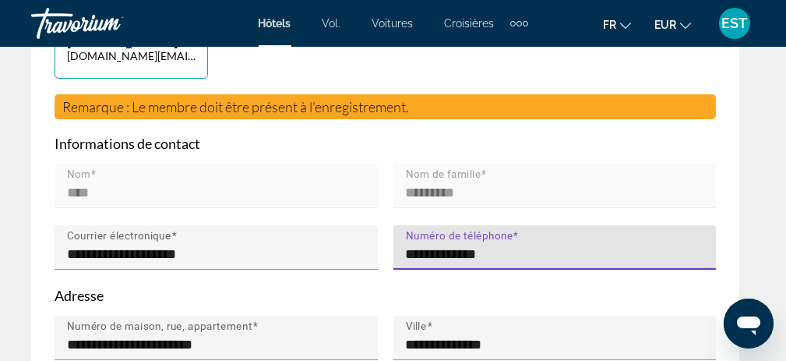
type input "**********"
click at [723, 273] on div "**********" at bounding box center [555, 256] width 339 height 62
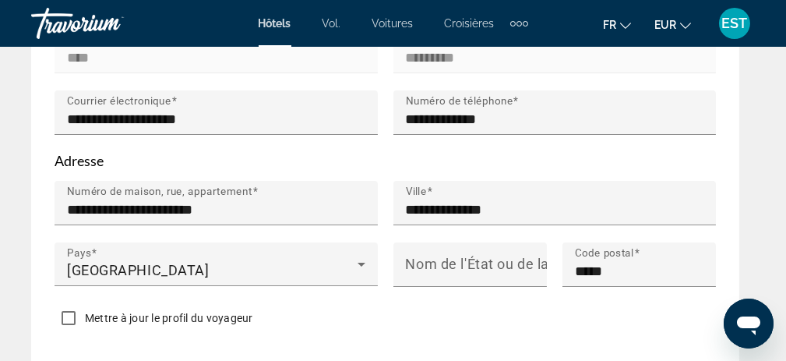
scroll to position [1168, 0]
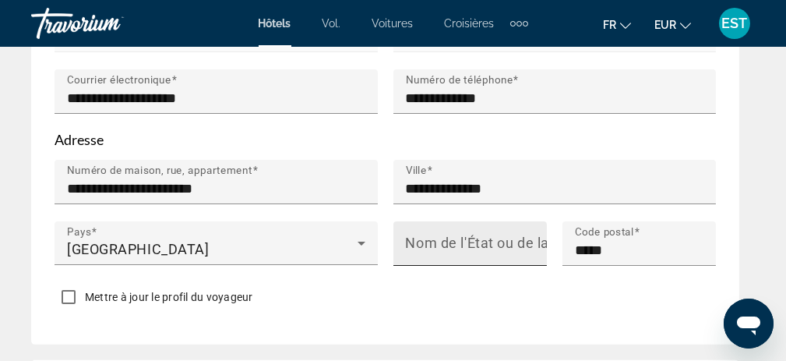
click at [490, 235] on mat-label "Nom de l'État ou de la province" at bounding box center [507, 243] width 203 height 16
click at [490, 241] on input "Nom de l'État ou de la province" at bounding box center [475, 250] width 138 height 19
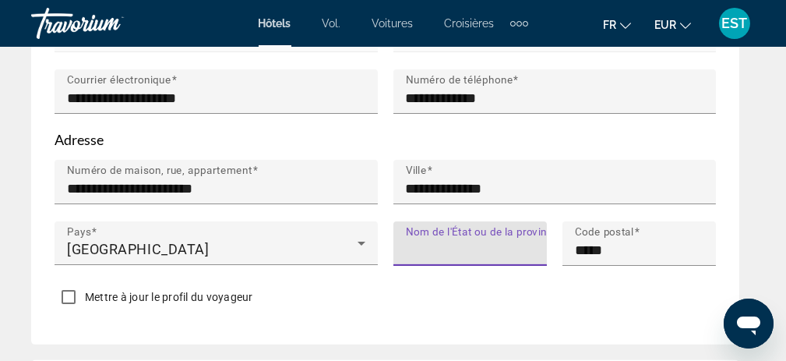
click at [576, 290] on div "Mettre à jour le profil du voyageur" at bounding box center [385, 298] width 661 height 30
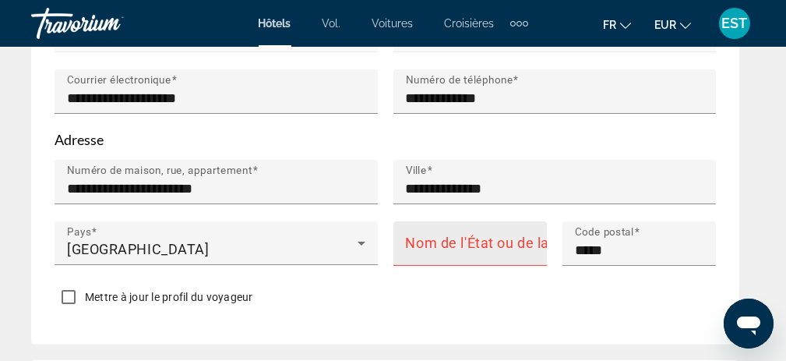
click at [456, 241] on mat-label "Nom de l'État ou de la province" at bounding box center [507, 243] width 203 height 16
click at [456, 241] on input "Nom de l'État ou de la province" at bounding box center [475, 250] width 138 height 19
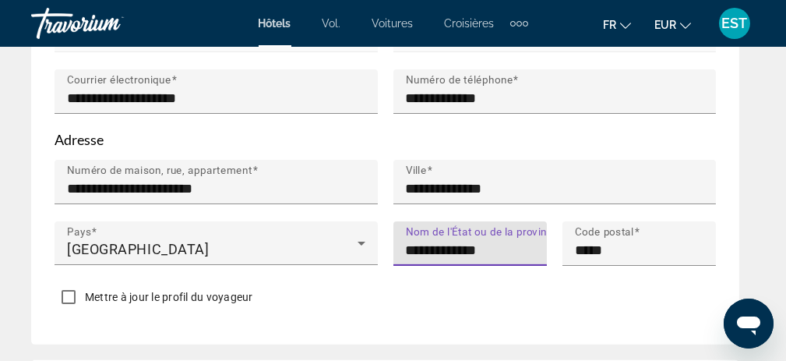
click at [506, 292] on div "Mettre à jour le profil du voyageur" at bounding box center [385, 298] width 661 height 30
click at [509, 244] on input "**********" at bounding box center [475, 250] width 138 height 19
click at [425, 246] on input "**********" at bounding box center [475, 250] width 138 height 19
type input "**********"
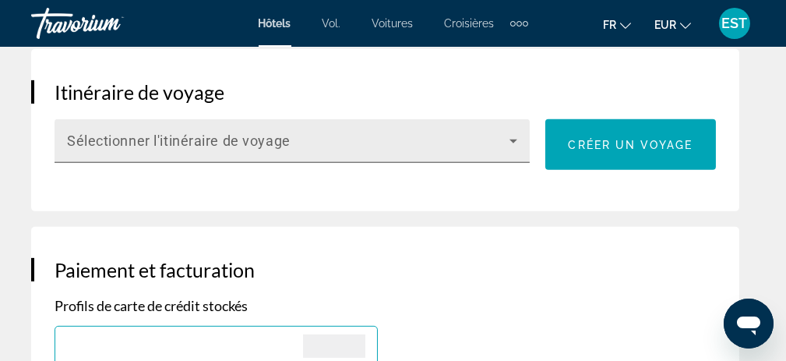
scroll to position [1480, 0]
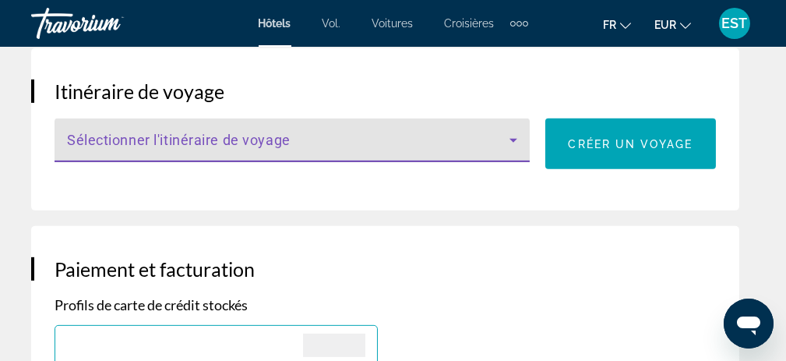
click at [511, 139] on icon "Contenu principal" at bounding box center [513, 141] width 8 height 4
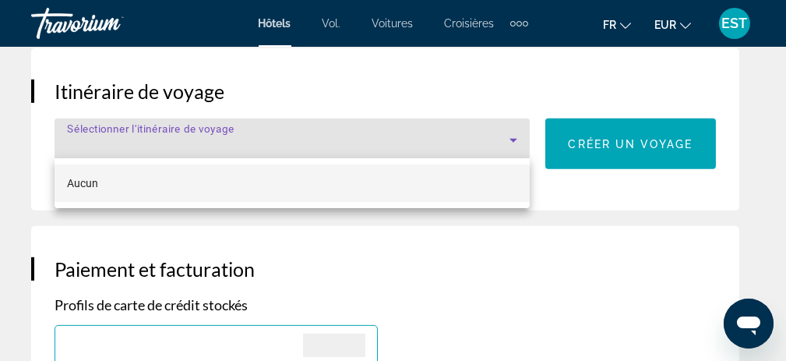
click at [511, 135] on div at bounding box center [393, 180] width 786 height 361
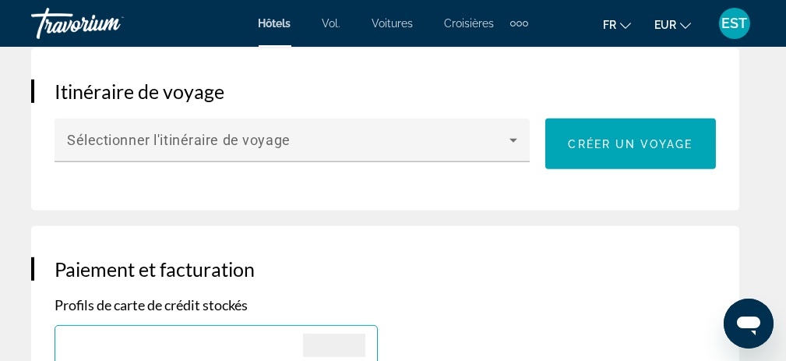
click at [577, 181] on div "Itinéraire de voyage Sélectionner l'itinéraire de voyage Créer un voyage" at bounding box center [385, 129] width 708 height 162
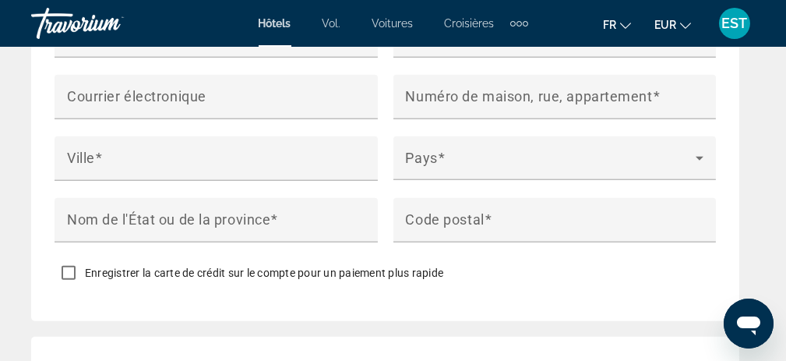
scroll to position [2492, 0]
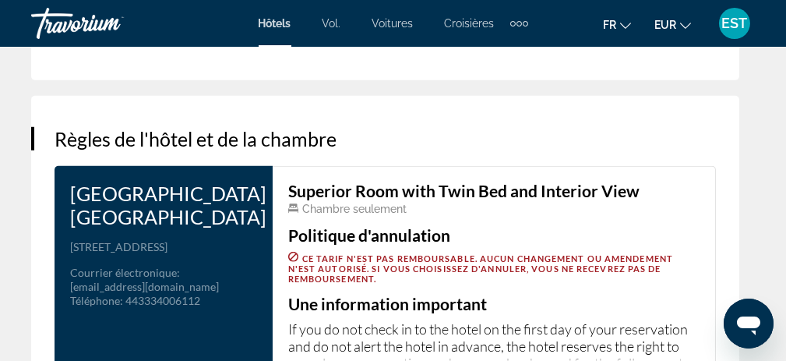
drag, startPoint x: 71, startPoint y: 187, endPoint x: 237, endPoint y: 214, distance: 168.1
click at [237, 214] on h3 "[GEOGRAPHIC_DATA] [GEOGRAPHIC_DATA]" at bounding box center [163, 204] width 187 height 47
copy h3 "[GEOGRAPHIC_DATA] [GEOGRAPHIC_DATA]"
click at [551, 263] on span "Ce tarif n'est pas remboursable. Aucun changement ou amendement n'est autorisé.…" at bounding box center [480, 268] width 385 height 30
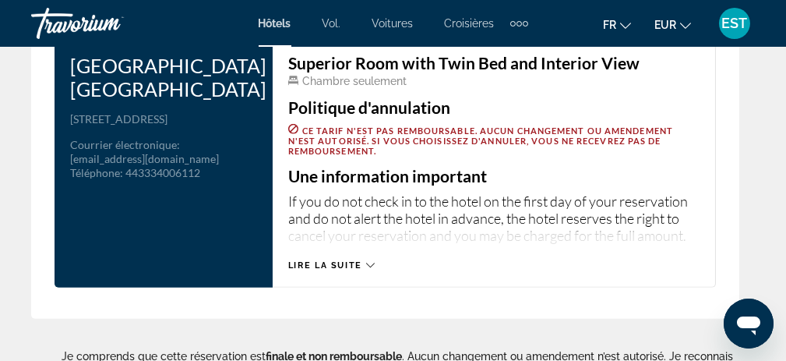
scroll to position [2648, 0]
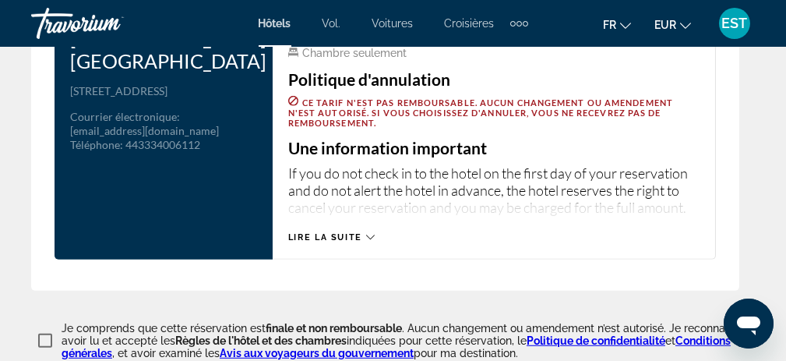
click at [370, 234] on icon "Contenu principal" at bounding box center [370, 236] width 9 height 5
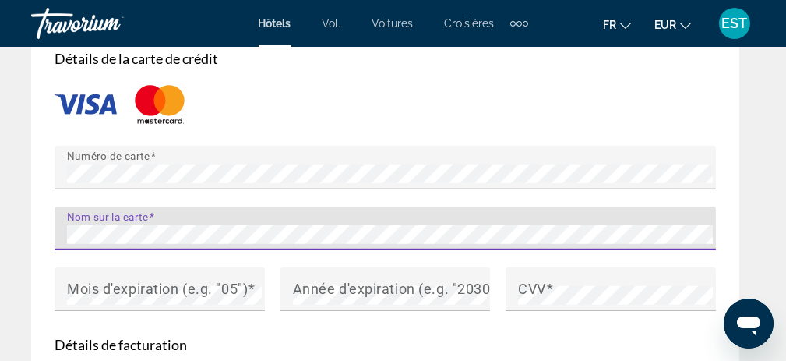
scroll to position [1978, 0]
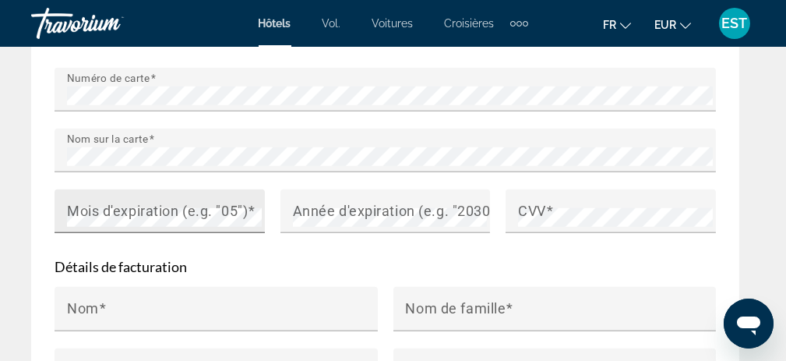
click at [110, 214] on mat-label "Mois d'expiration (e.g. "05")" at bounding box center [157, 210] width 181 height 16
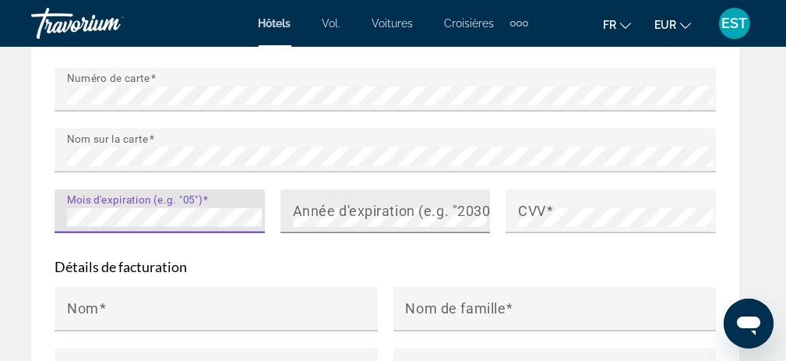
click at [354, 202] on mat-label "Année d'expiration (e.g. "2030")" at bounding box center [397, 210] width 208 height 16
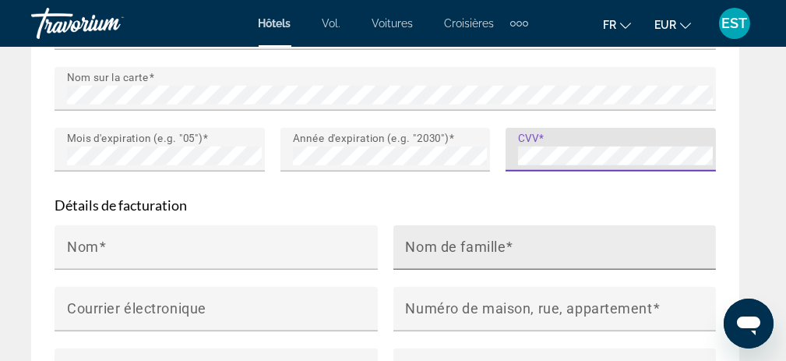
scroll to position [2056, 0]
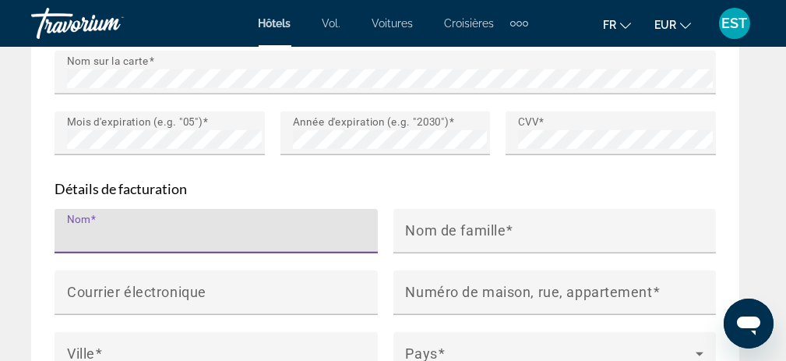
click at [171, 234] on input "Nom" at bounding box center [221, 237] width 308 height 19
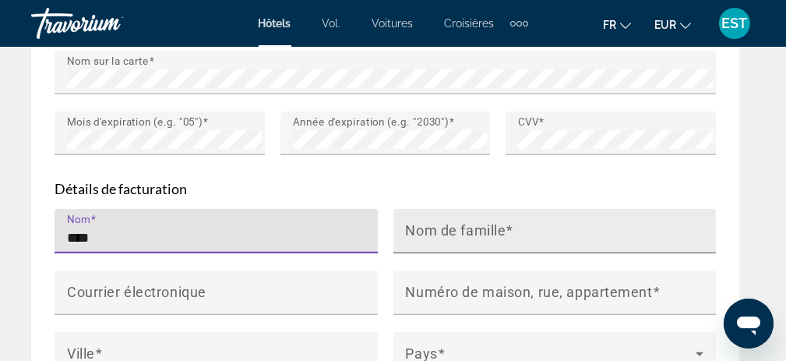
type input "****"
click at [530, 231] on input "Nom de famille" at bounding box center [560, 237] width 308 height 19
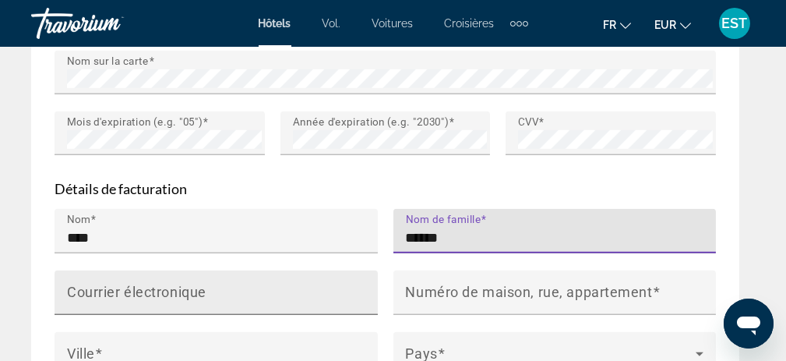
scroll to position [2134, 0]
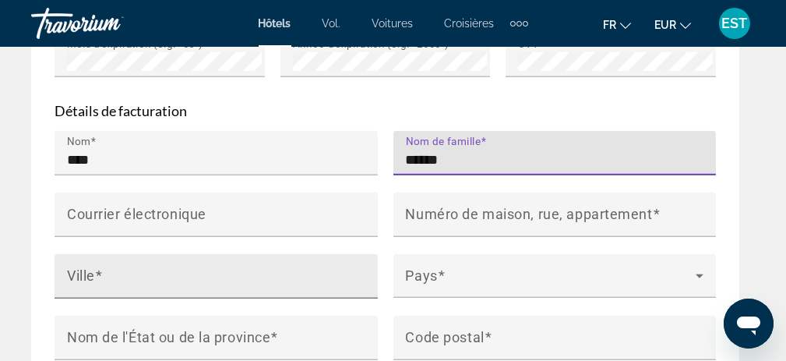
type input "******"
click at [238, 273] on input "Ville" at bounding box center [221, 282] width 308 height 19
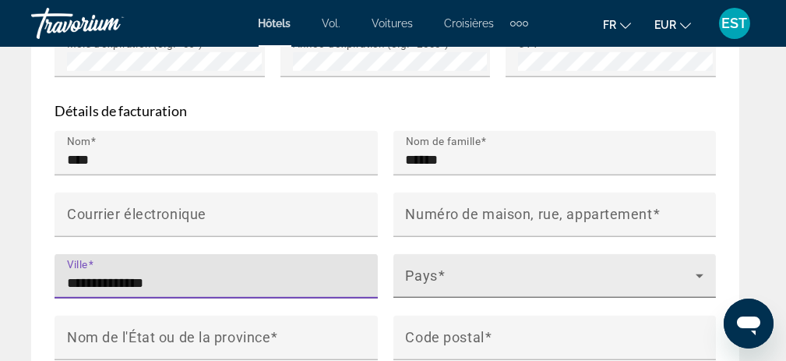
type input "**********"
click at [507, 273] on span "Contenu principal" at bounding box center [551, 282] width 291 height 19
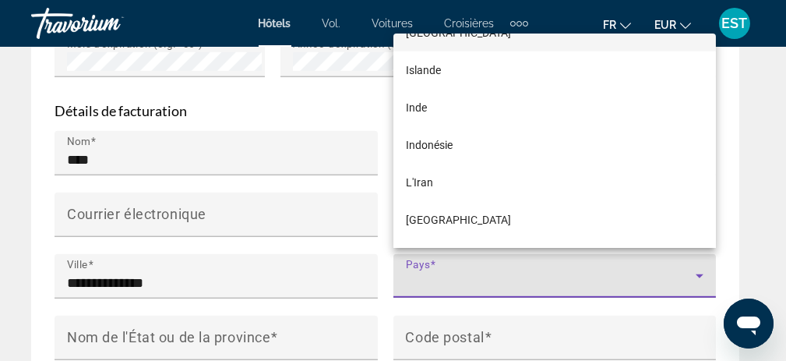
scroll to position [2810, 0]
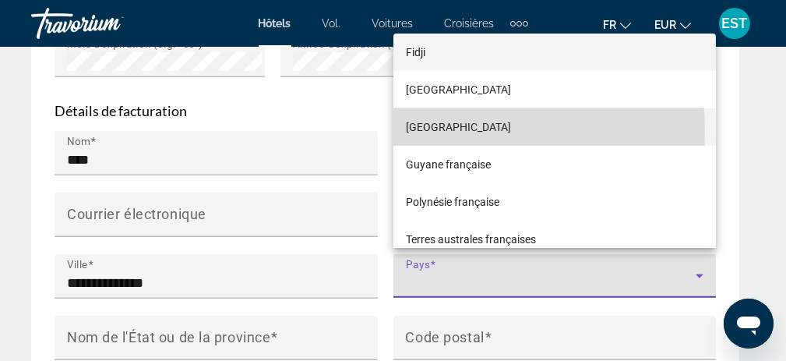
click at [418, 132] on font "[GEOGRAPHIC_DATA]" at bounding box center [458, 127] width 105 height 12
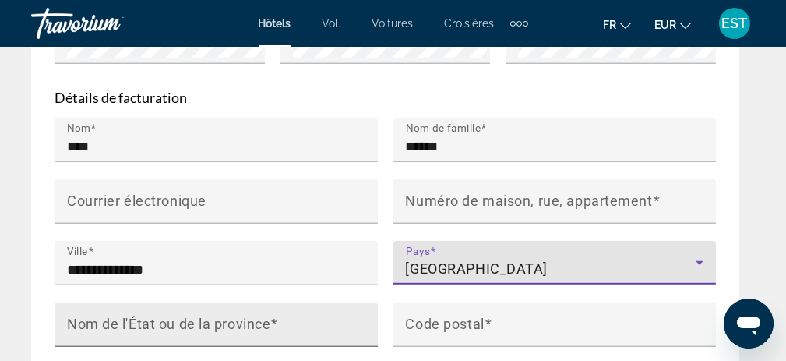
scroll to position [2212, 0]
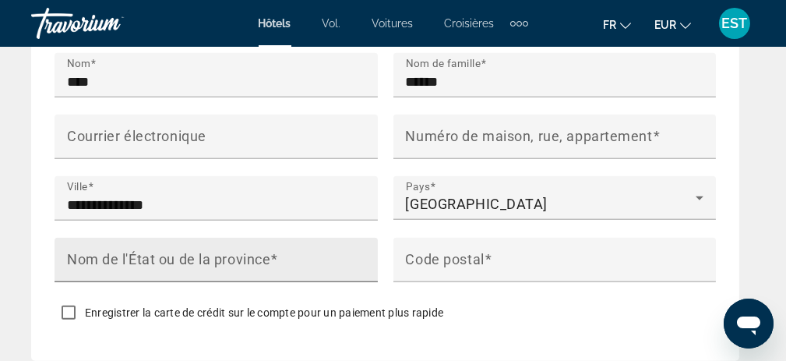
click at [143, 251] on mat-label "Nom de l'État ou de la province" at bounding box center [168, 259] width 203 height 16
click at [143, 257] on input "Nom de l'État ou de la province" at bounding box center [221, 266] width 308 height 19
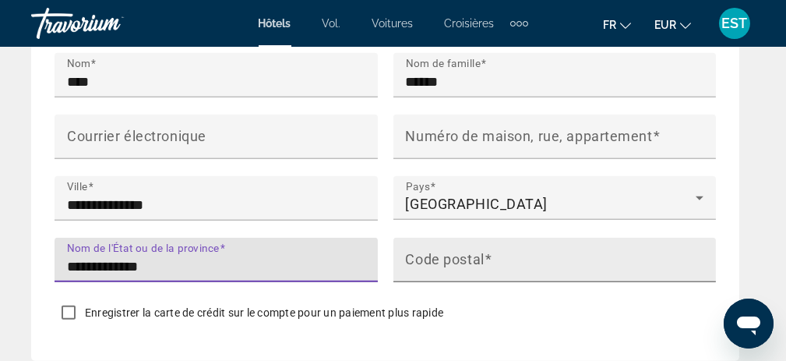
type input "**********"
click at [563, 257] on input "Code postal" at bounding box center [560, 266] width 308 height 19
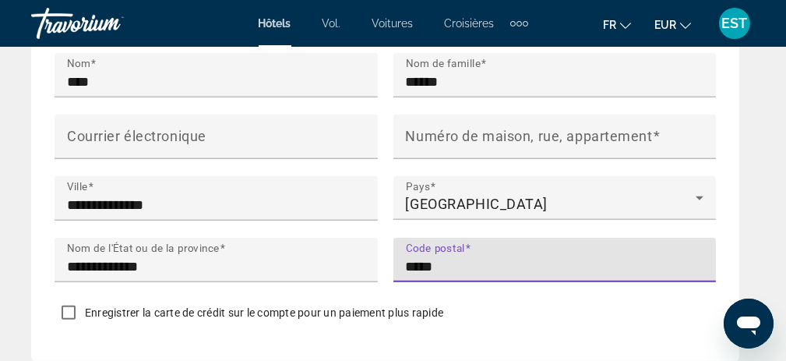
type input "*****"
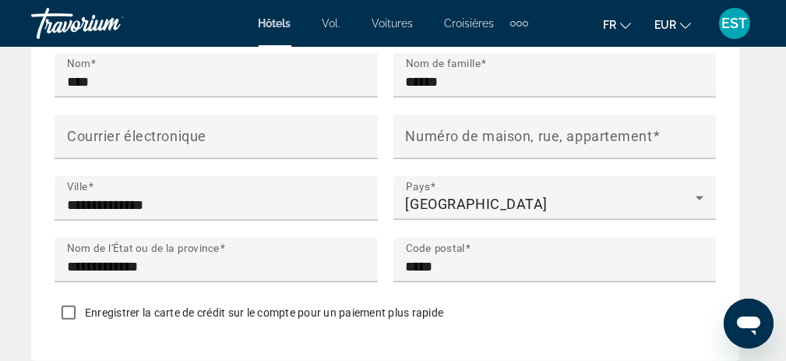
click at [669, 309] on div "Enregistrer la carte de crédit sur le compte pour un paiement plus rapide" at bounding box center [385, 314] width 661 height 30
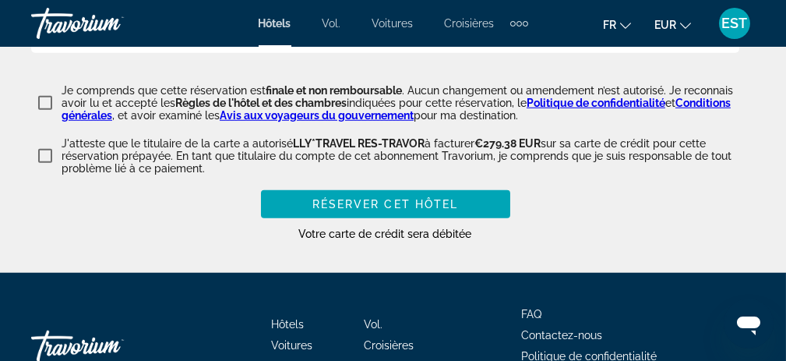
scroll to position [2913, 0]
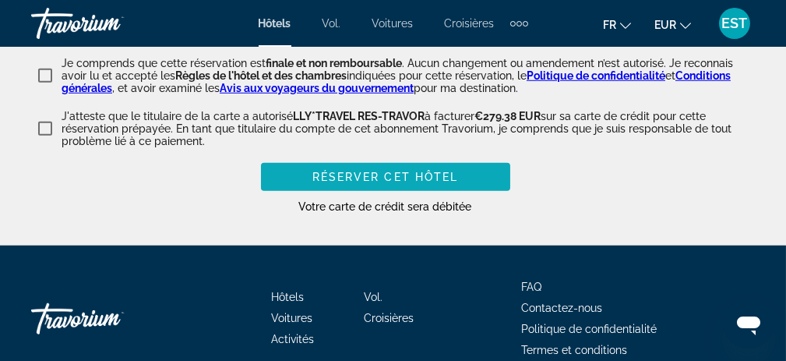
click at [386, 172] on span "Réserver cet hôtel" at bounding box center [385, 177] width 146 height 12
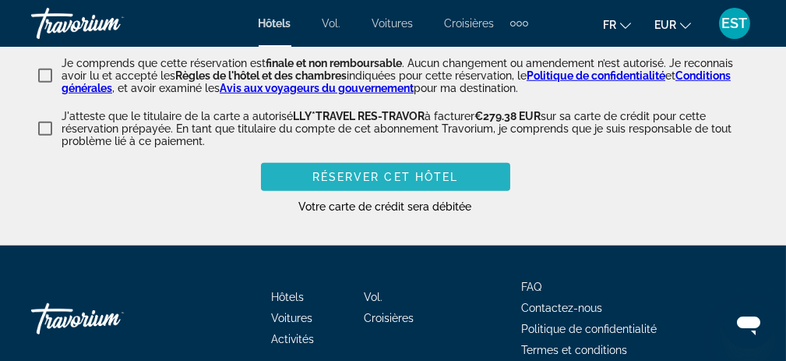
scroll to position [2168, 0]
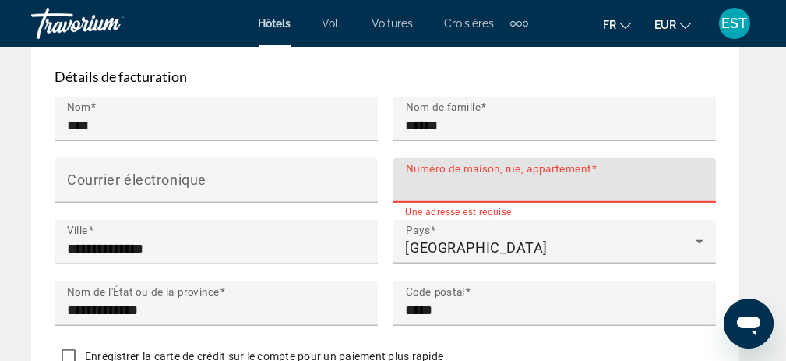
click at [456, 178] on input "Numéro de maison, rue, appartement" at bounding box center [560, 187] width 308 height 19
type input "**********"
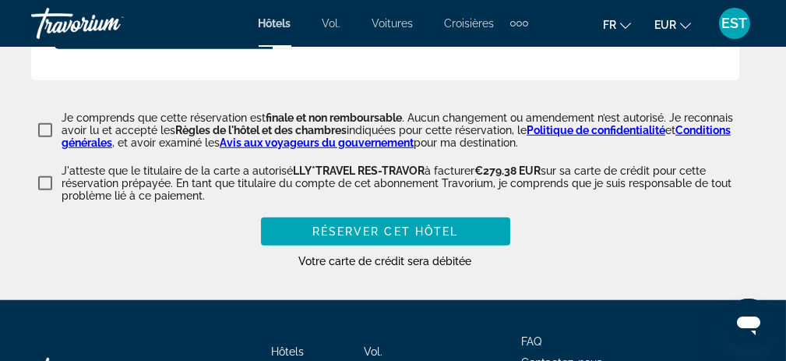
scroll to position [2947, 0]
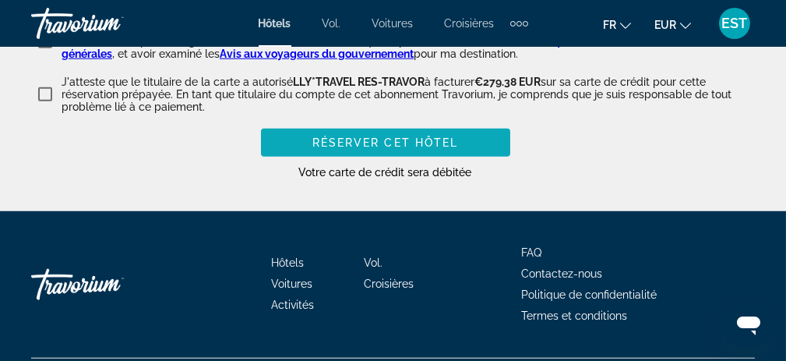
click at [438, 136] on span "Réserver cet hôtel" at bounding box center [385, 142] width 146 height 12
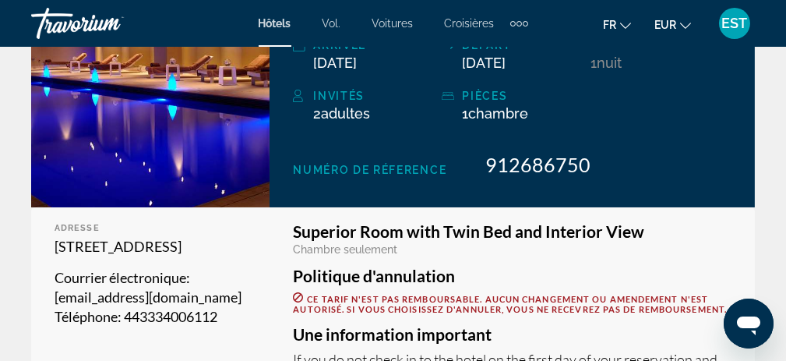
scroll to position [312, 0]
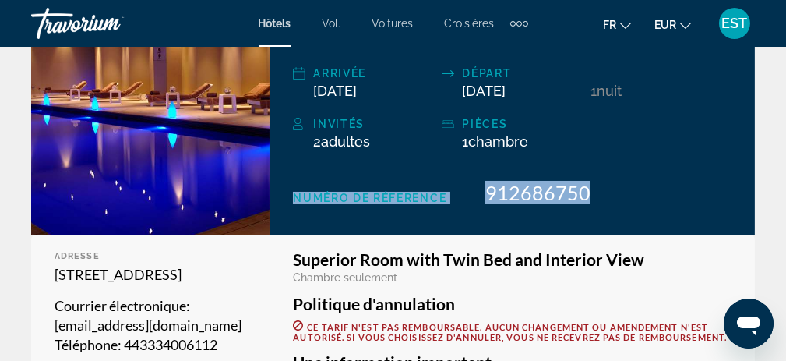
drag, startPoint x: 294, startPoint y: 167, endPoint x: 599, endPoint y: 169, distance: 304.5
click at [599, 181] on div "Numéro de réference 912686750" at bounding box center [512, 192] width 438 height 23
copy div "Numéro de réference 912686750"
